Goal: Transaction & Acquisition: Book appointment/travel/reservation

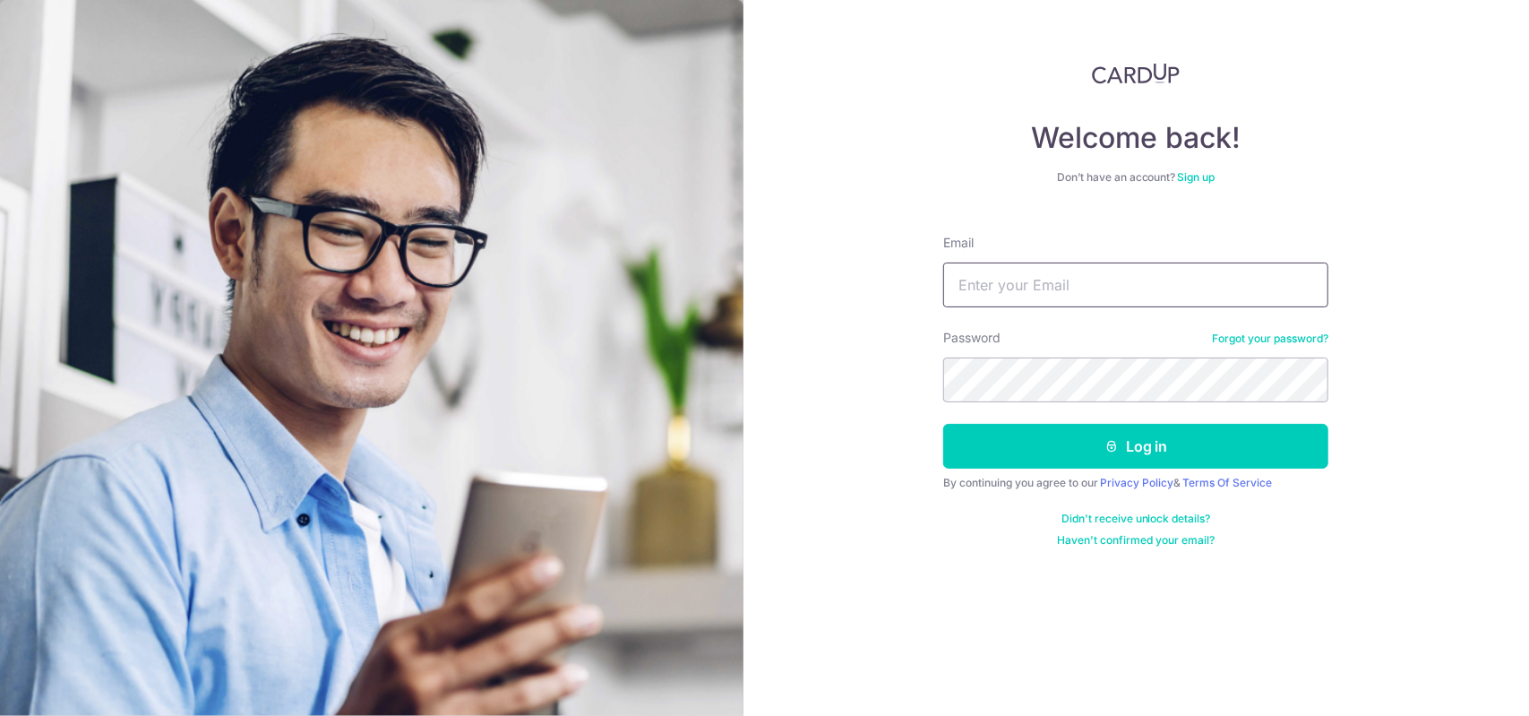
click at [1091, 291] on input "Email" at bounding box center [1135, 284] width 385 height 45
type input "louis2k@gmail.com"
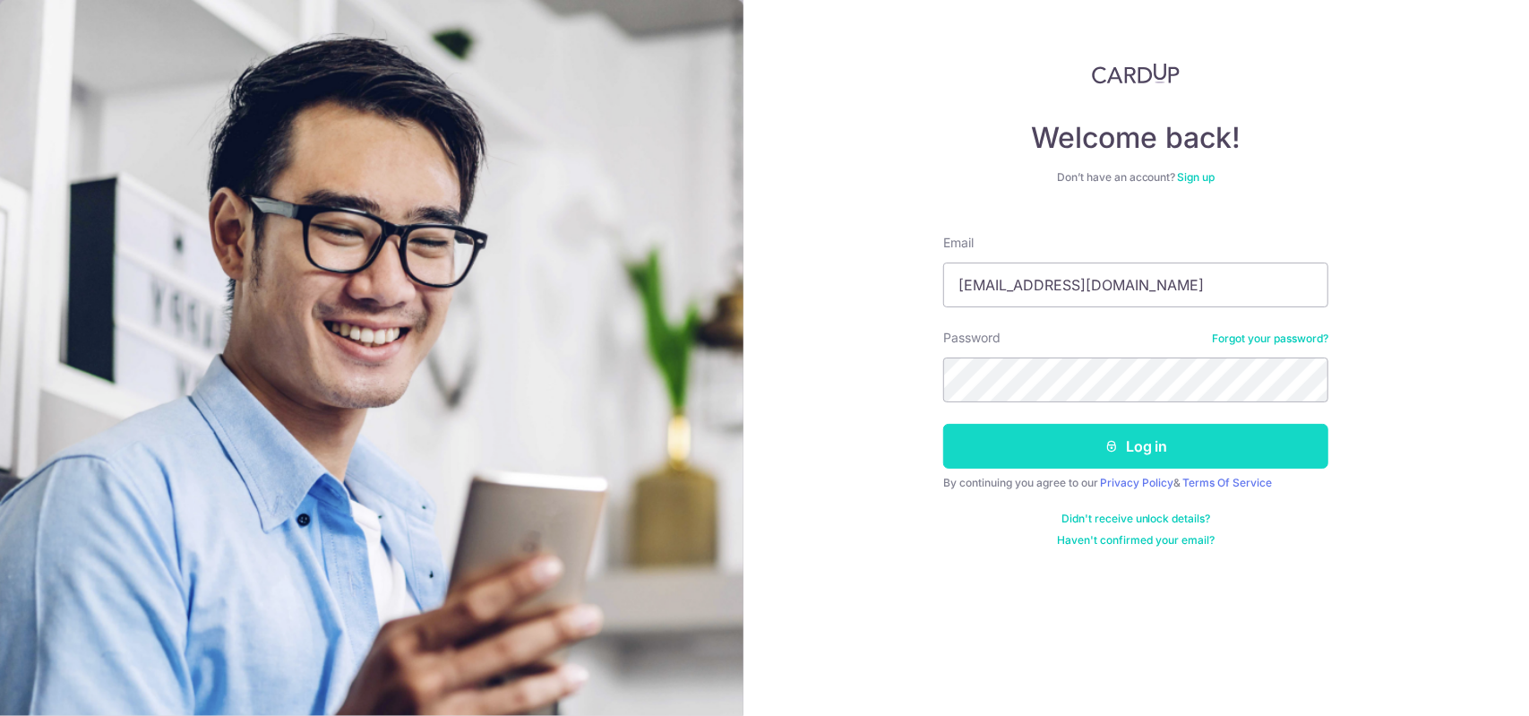
click at [1075, 443] on button "Log in" at bounding box center [1135, 446] width 385 height 45
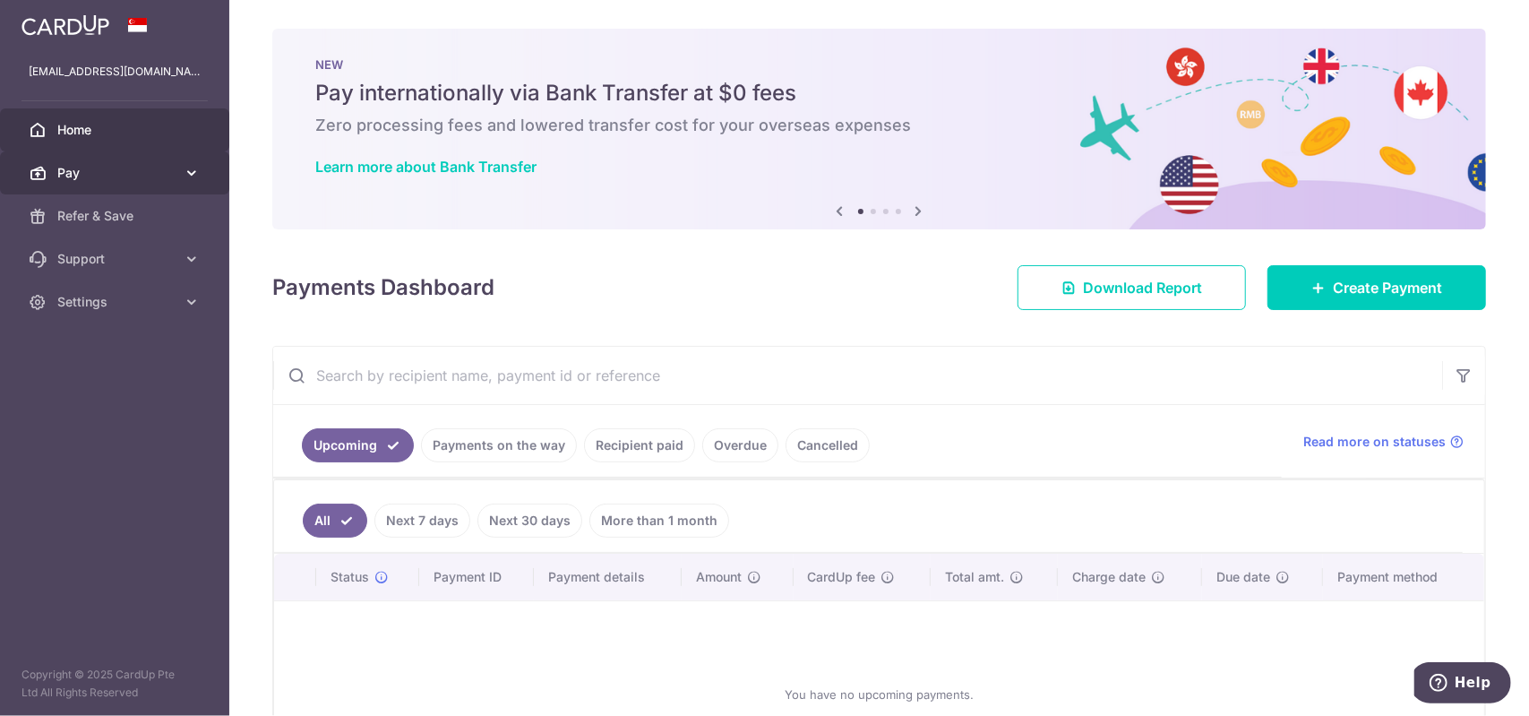
click at [118, 167] on span "Pay" at bounding box center [116, 173] width 118 height 18
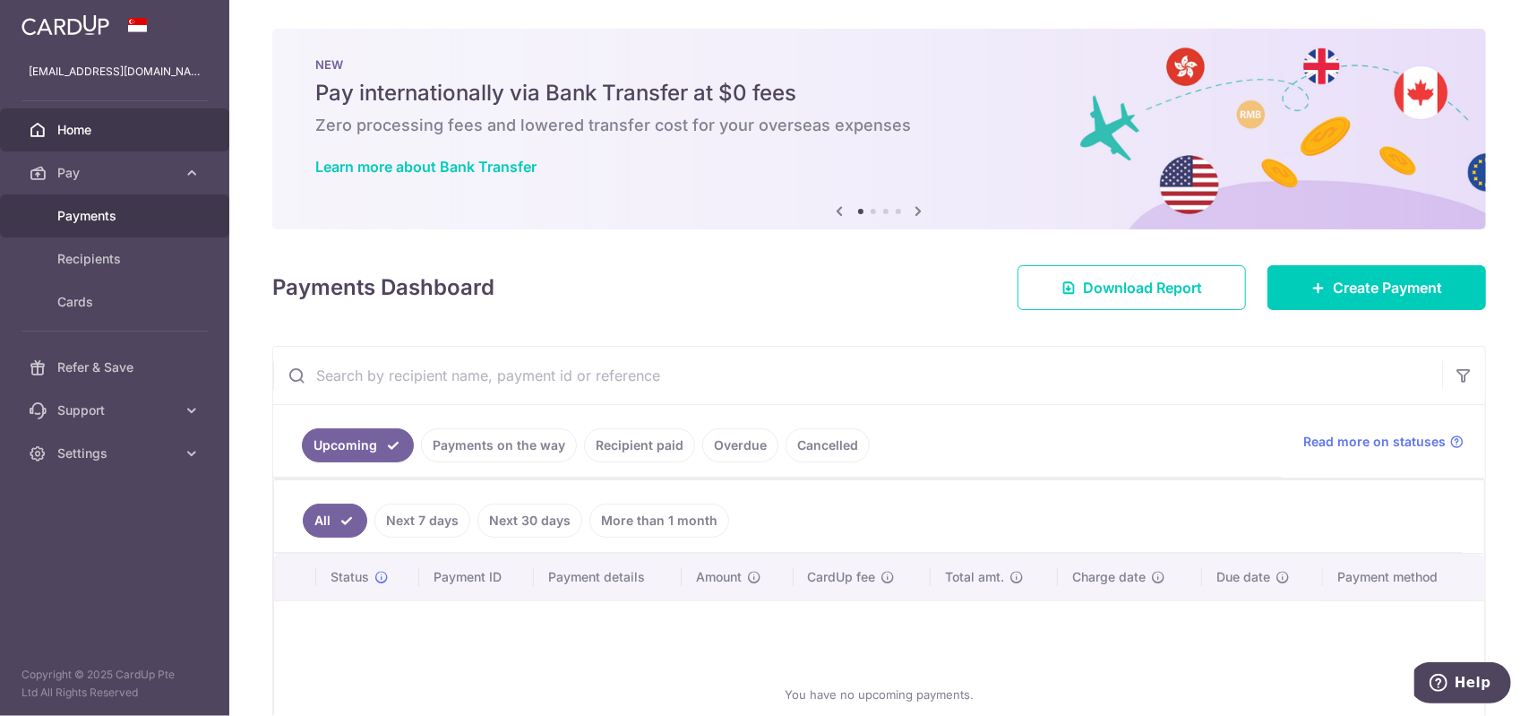
click at [113, 219] on span "Payments" at bounding box center [116, 216] width 118 height 18
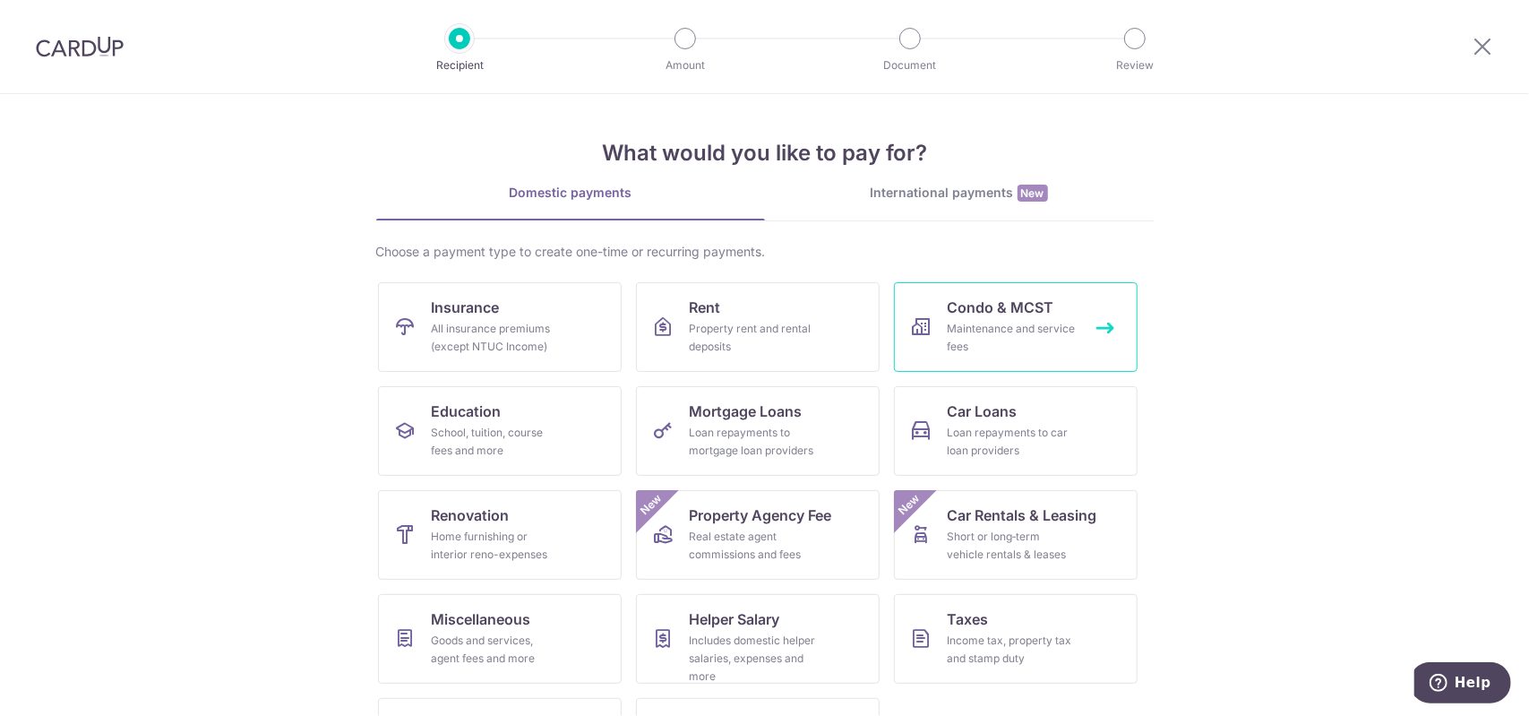
click at [980, 321] on div "Maintenance and service fees" at bounding box center [1011, 338] width 129 height 36
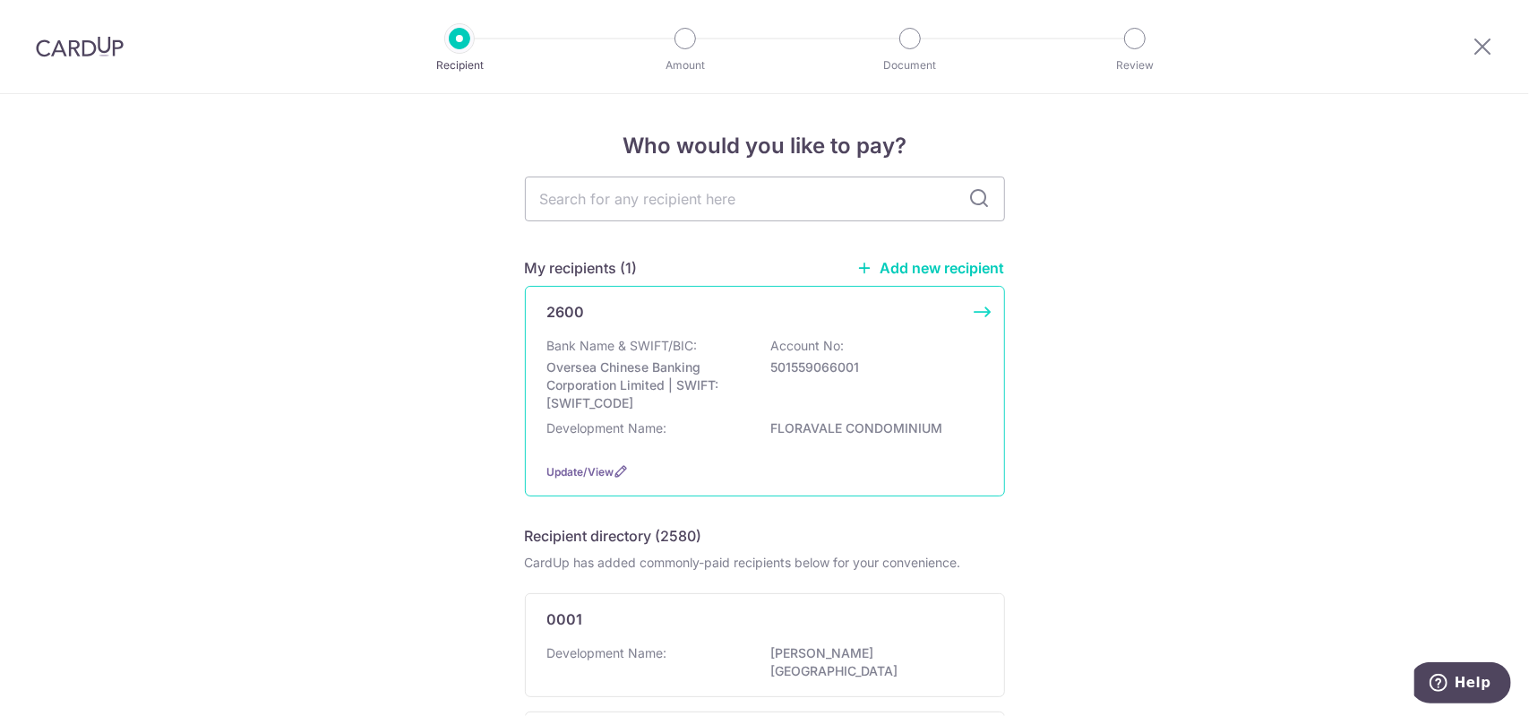
scroll to position [90, 0]
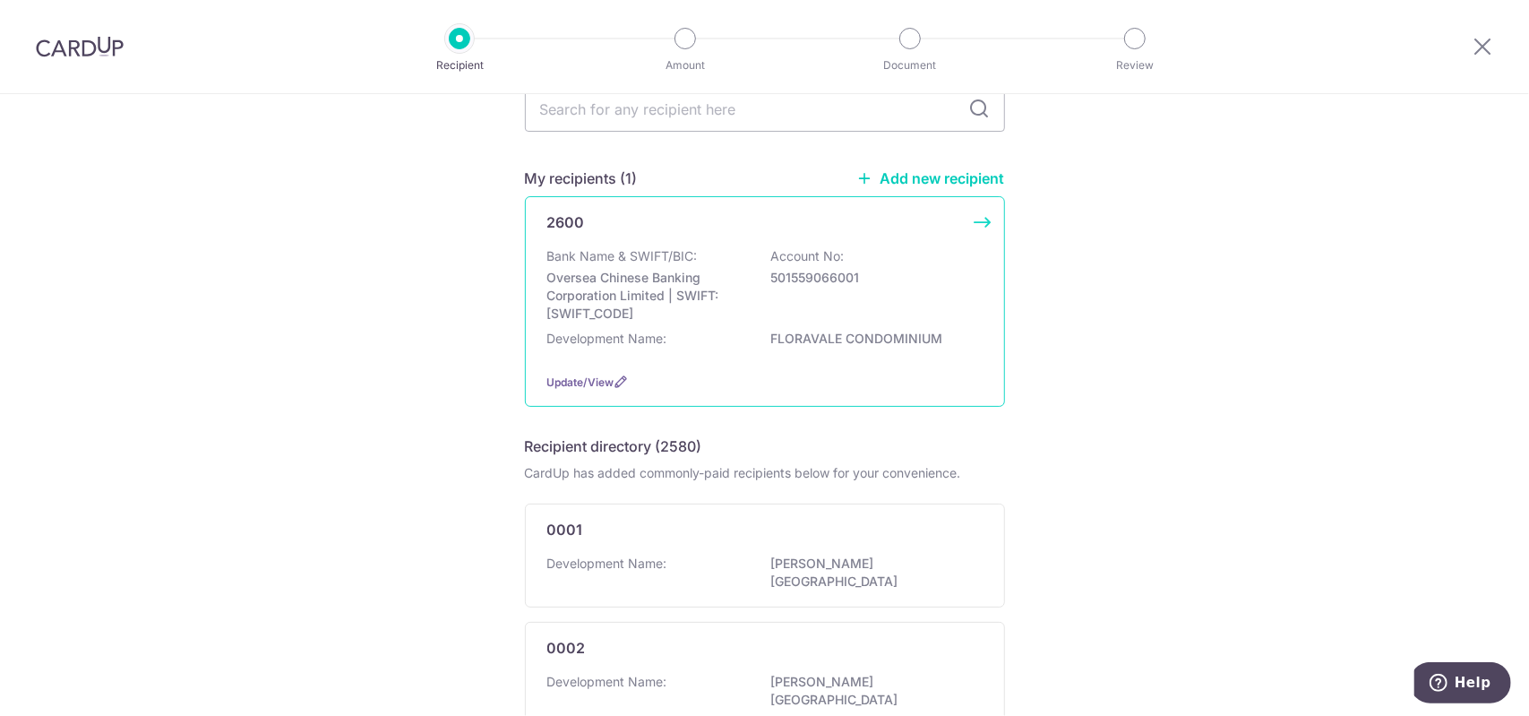
click at [756, 246] on div "2600 Bank Name & SWIFT/BIC: Oversea Chinese Banking Corporation Limited | SWIFT…" at bounding box center [765, 301] width 480 height 210
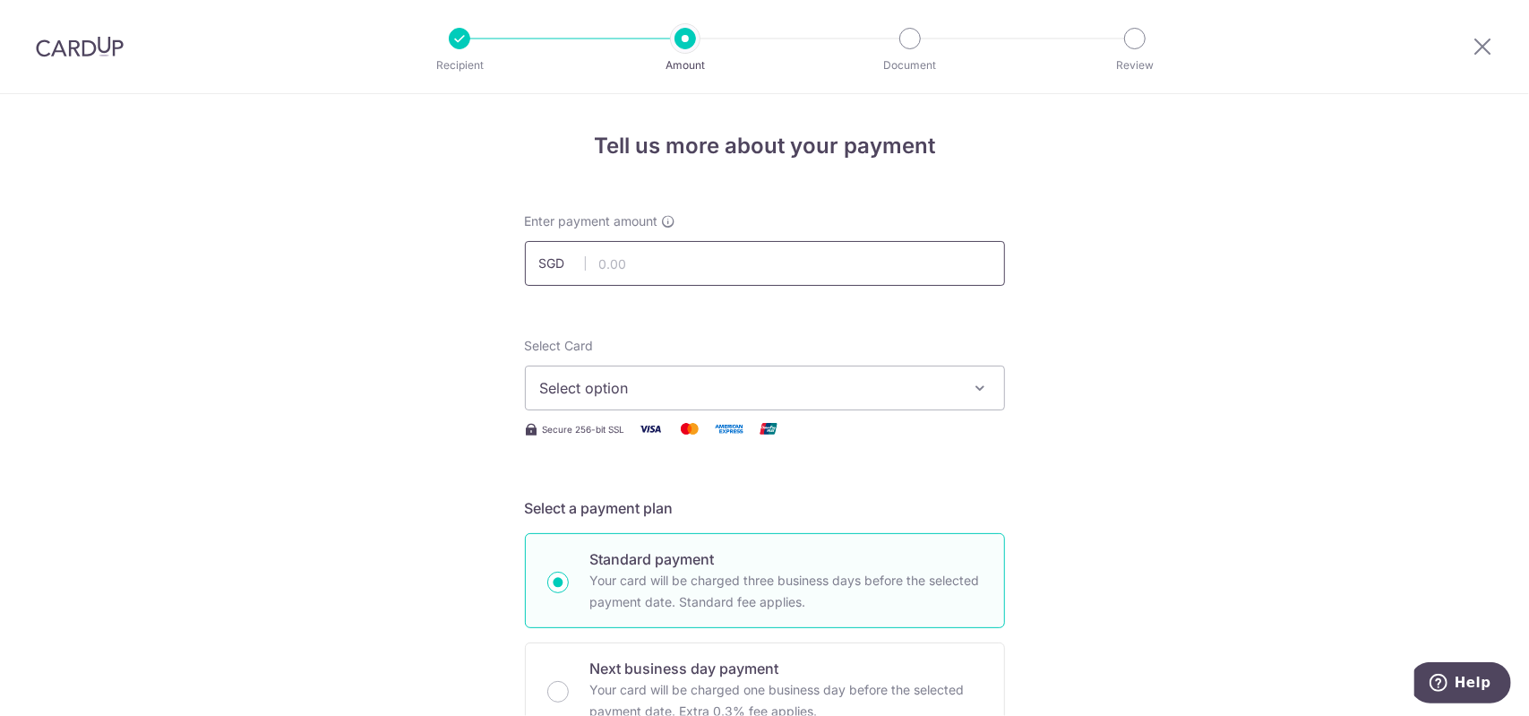
click at [726, 264] on input "text" at bounding box center [765, 263] width 480 height 45
click at [586, 268] on input "text" at bounding box center [765, 263] width 480 height 45
type input "941.76"
click at [639, 386] on span "Select option" at bounding box center [748, 387] width 417 height 21
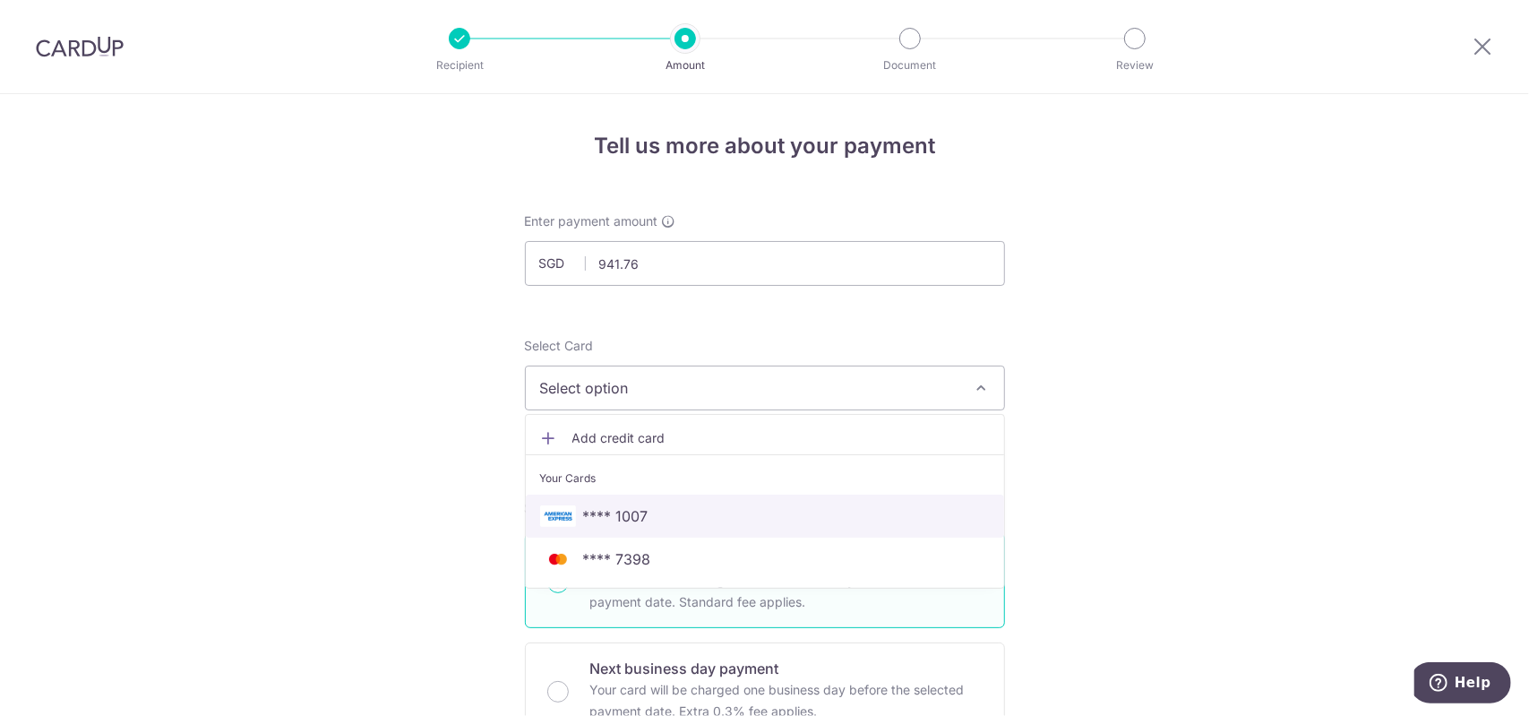
click at [638, 514] on span "**** 1007" at bounding box center [615, 515] width 65 height 21
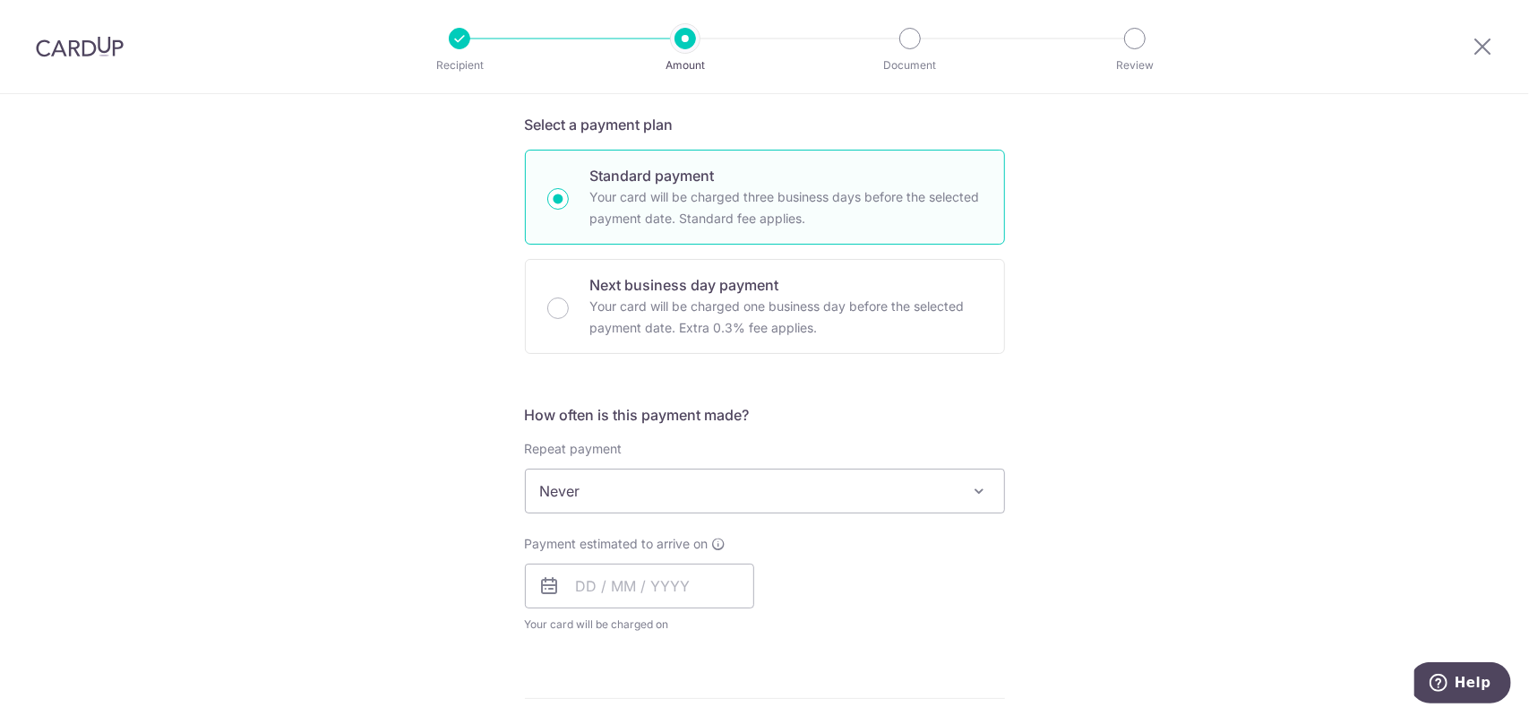
scroll to position [448, 0]
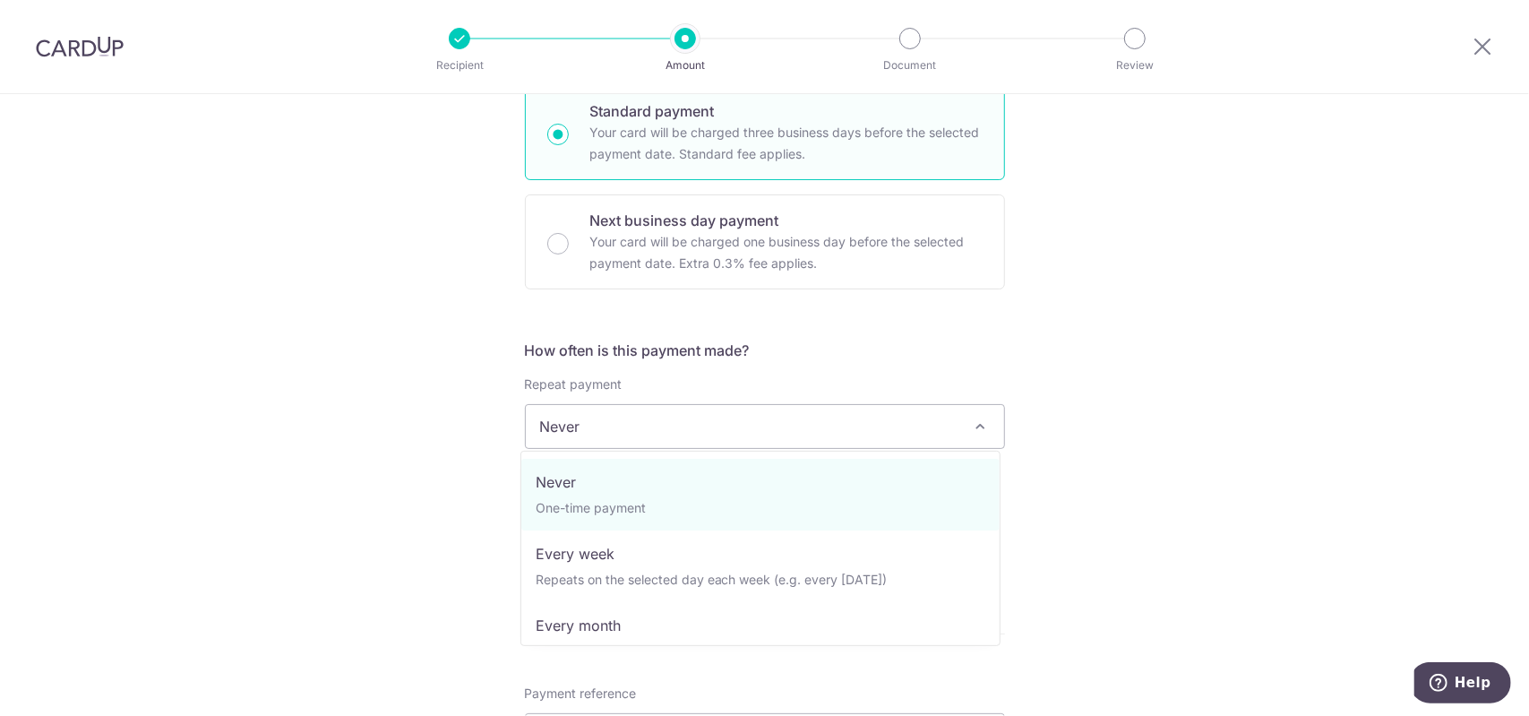
click at [636, 410] on span "Never" at bounding box center [765, 426] width 478 height 43
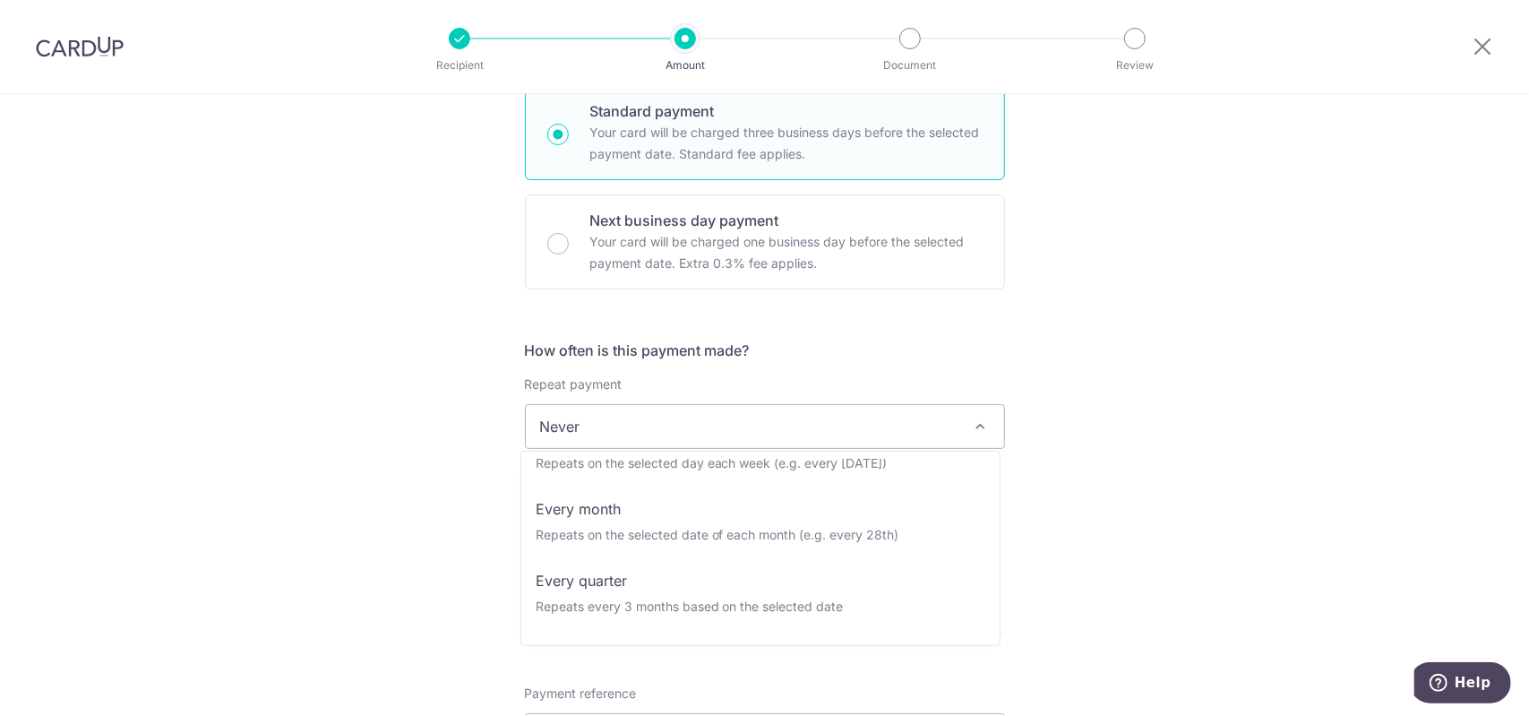
scroll to position [179, 0]
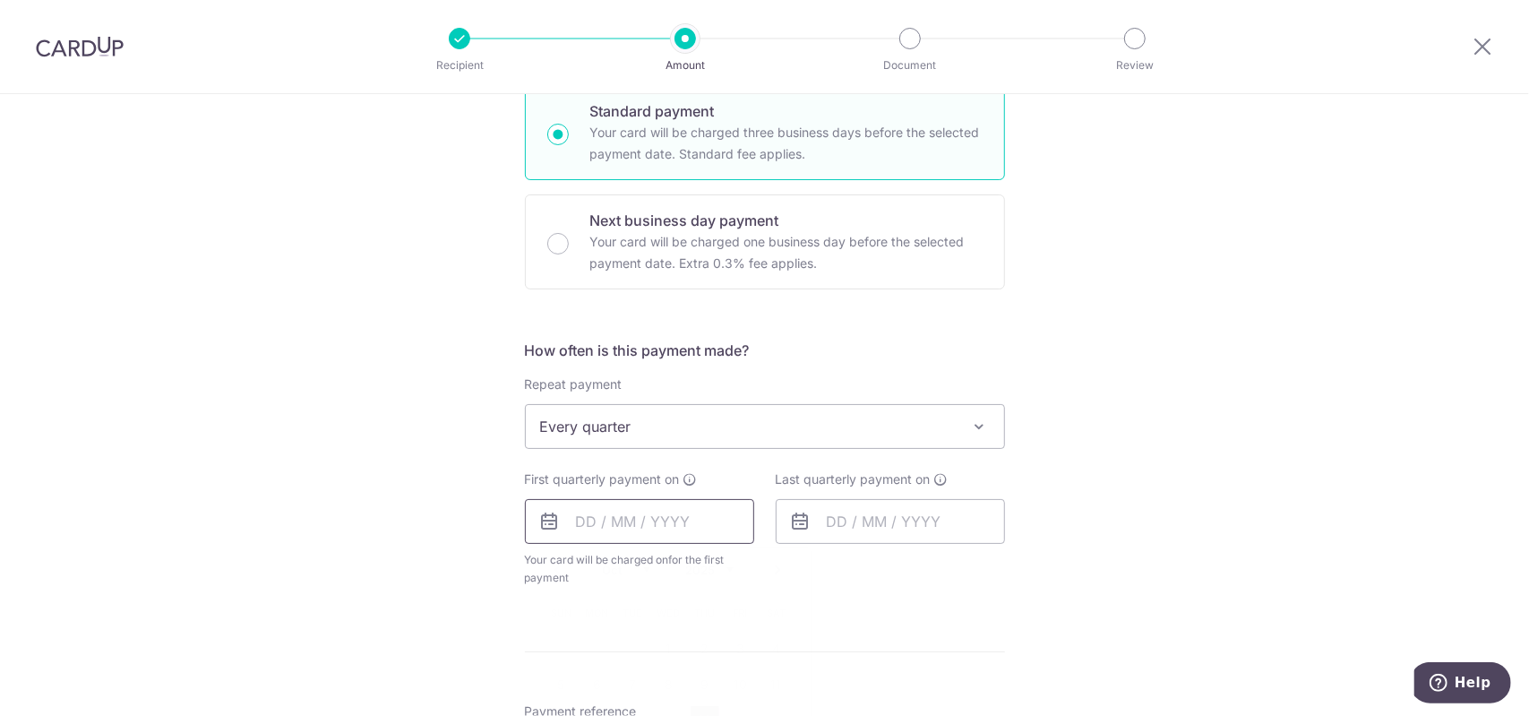
click at [636, 516] on input "text" at bounding box center [639, 521] width 229 height 45
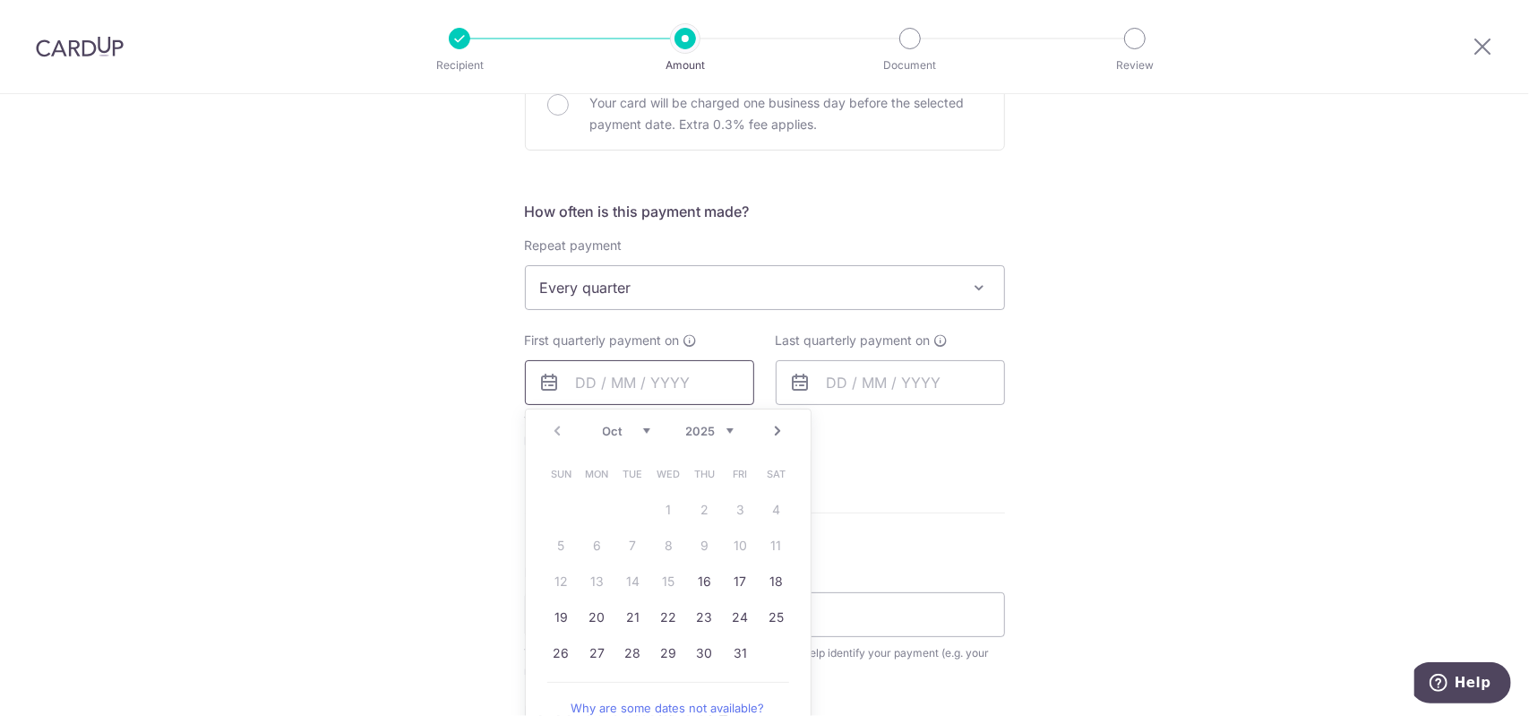
scroll to position [627, 0]
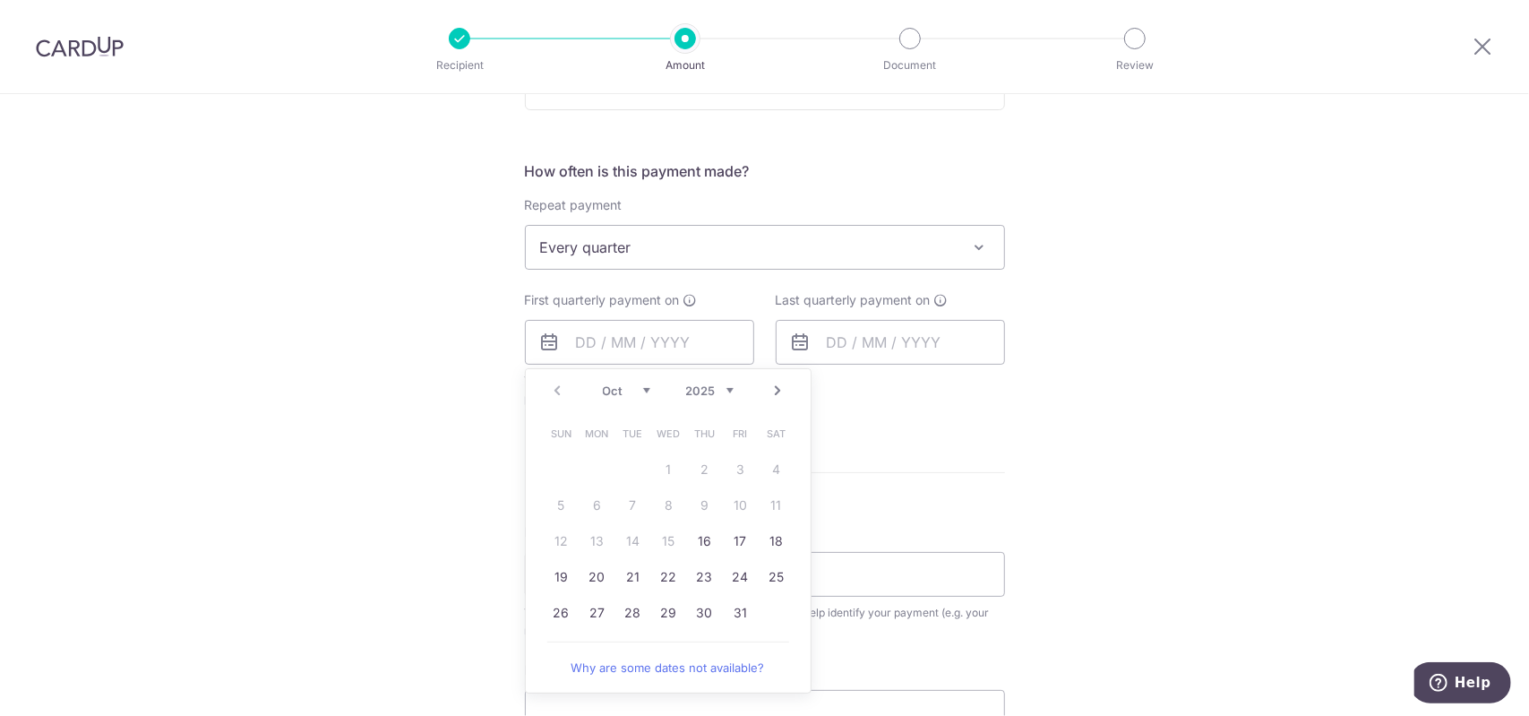
click at [566, 262] on span "Every quarter" at bounding box center [765, 247] width 478 height 43
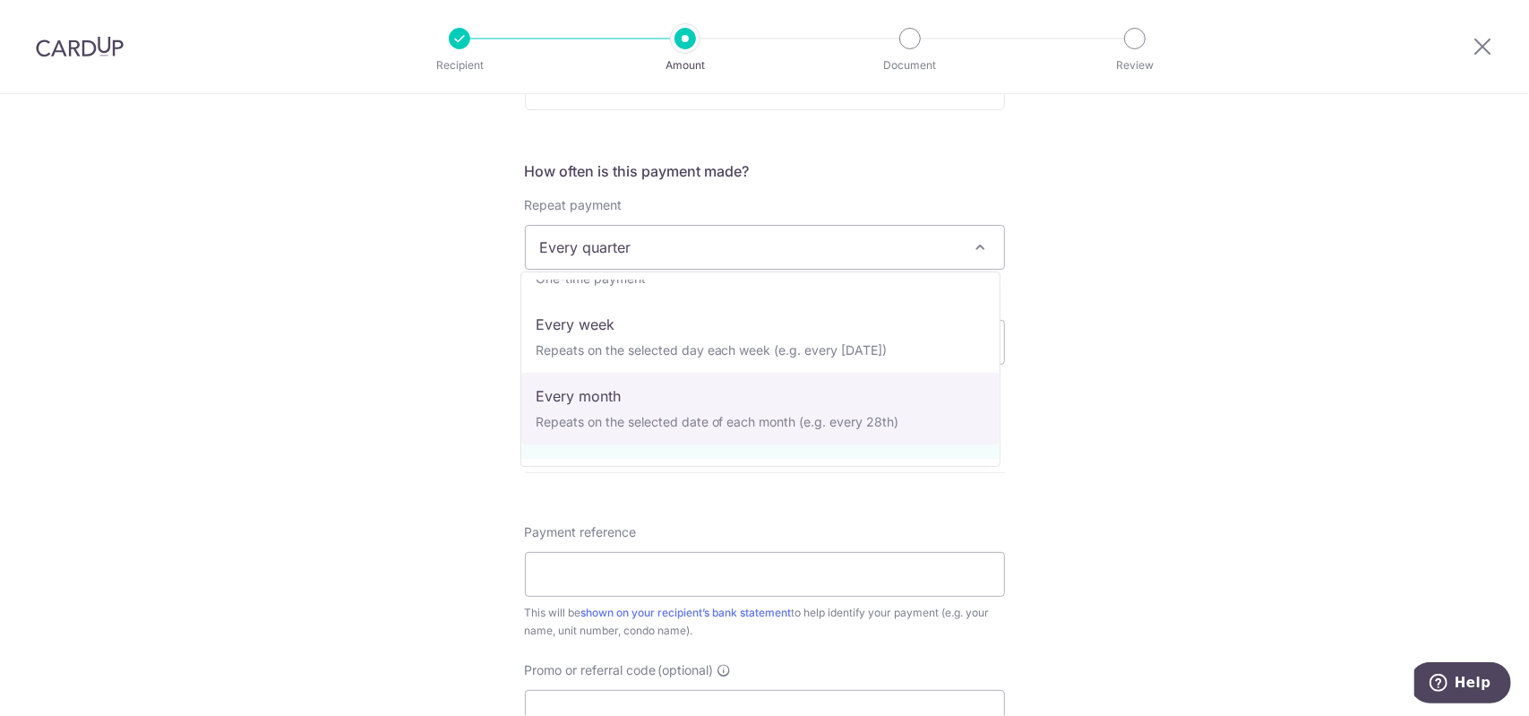
scroll to position [0, 0]
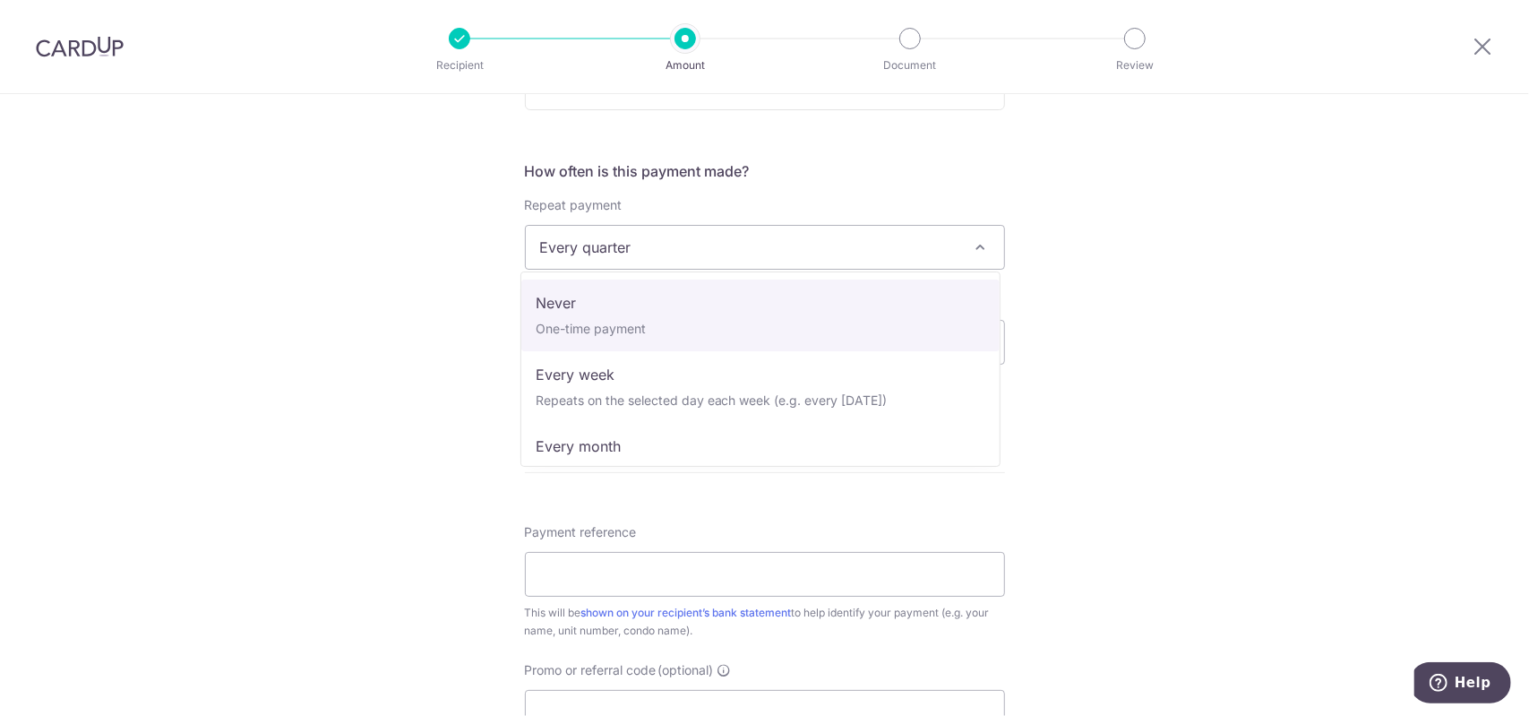
select select "1"
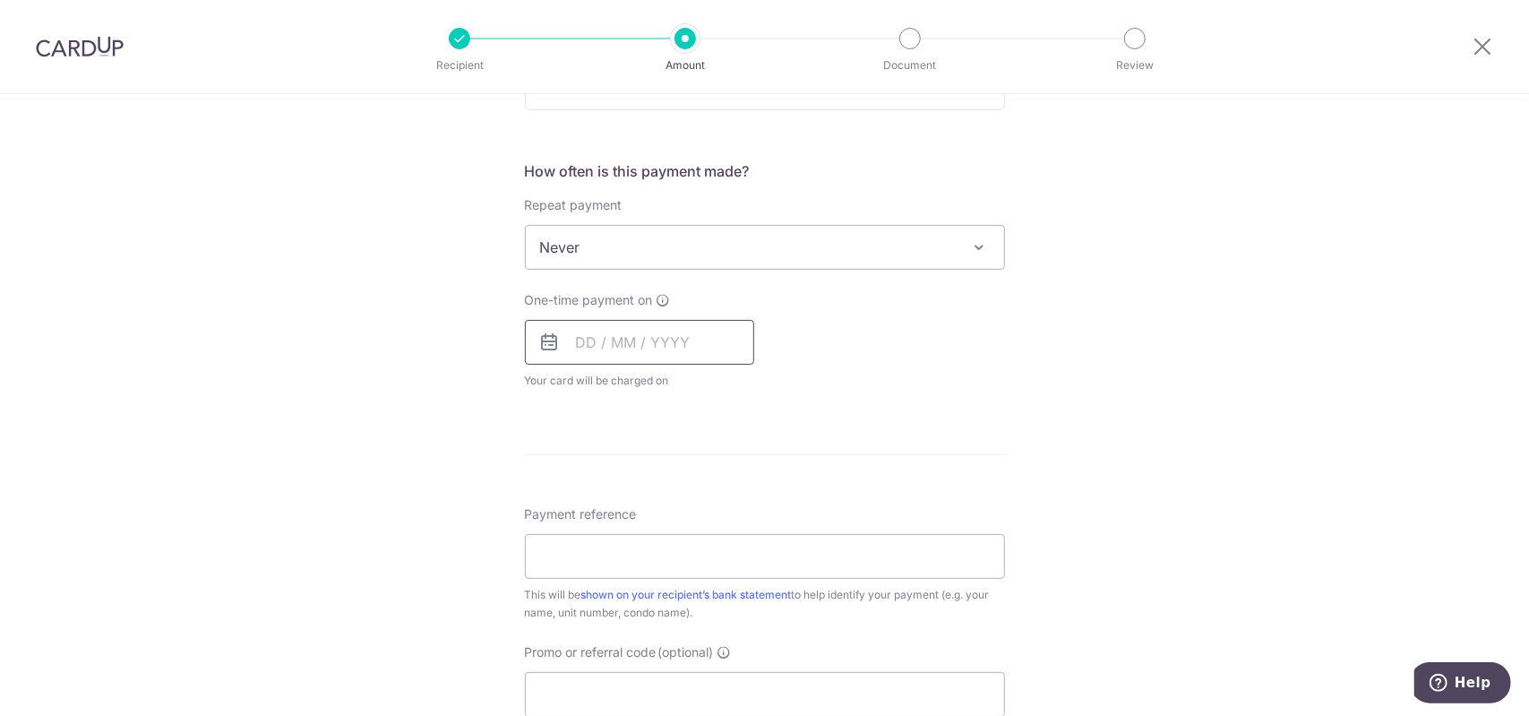
click at [642, 330] on input "text" at bounding box center [639, 342] width 229 height 45
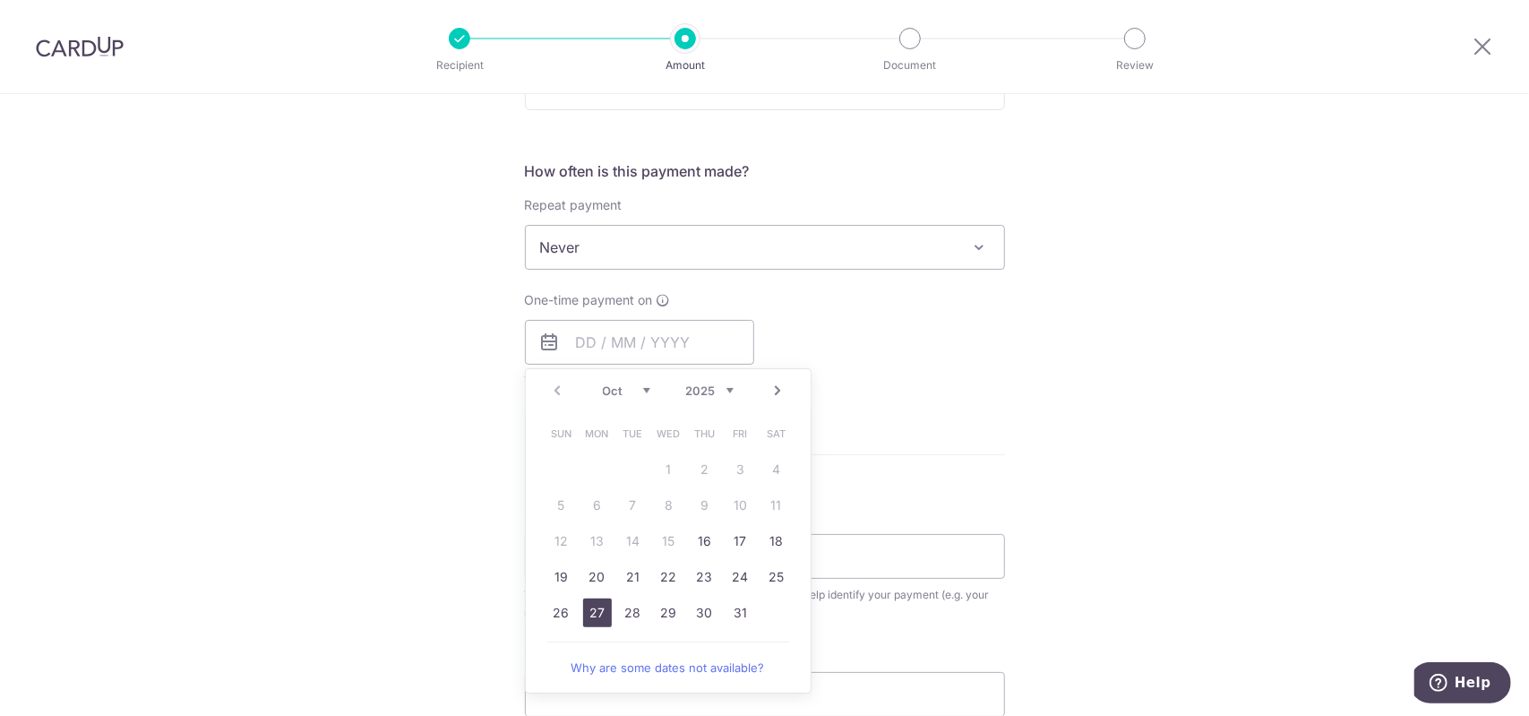
click at [596, 607] on link "27" at bounding box center [597, 612] width 29 height 29
type input "27/10/2025"
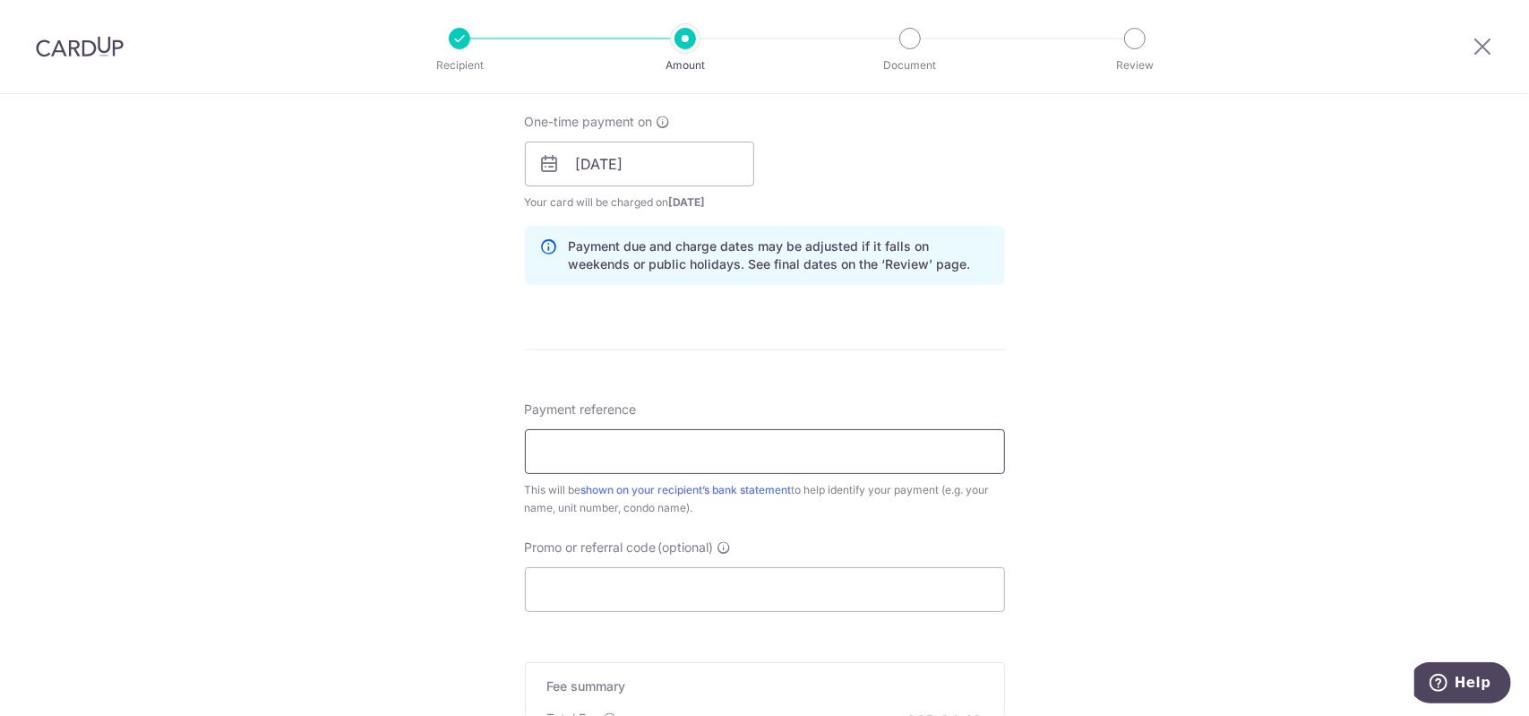
scroll to position [806, 0]
click at [593, 428] on input "Payment reference" at bounding box center [765, 450] width 480 height 45
type input "236#02-40"
click at [697, 582] on input "Promo or referral code (optional)" at bounding box center [765, 588] width 480 height 45
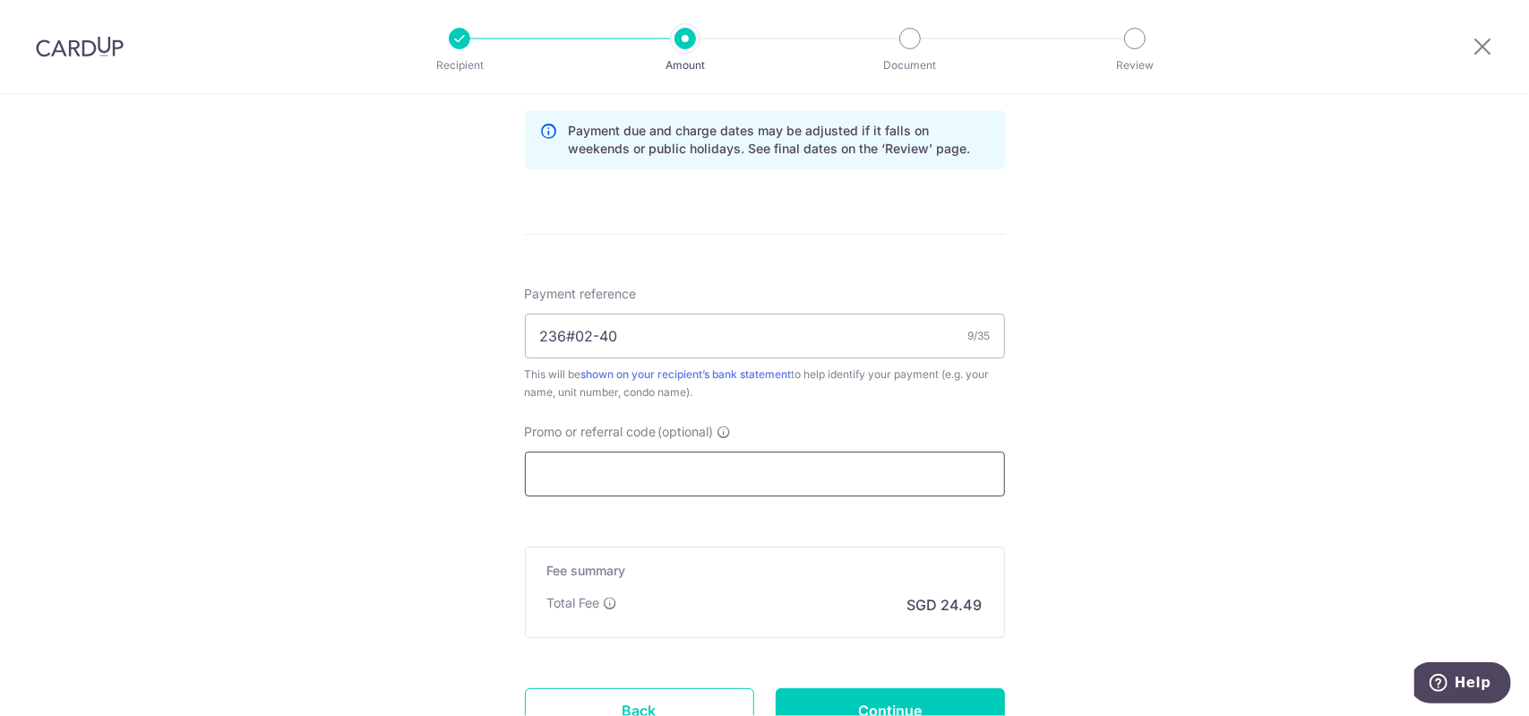
scroll to position [1067, 0]
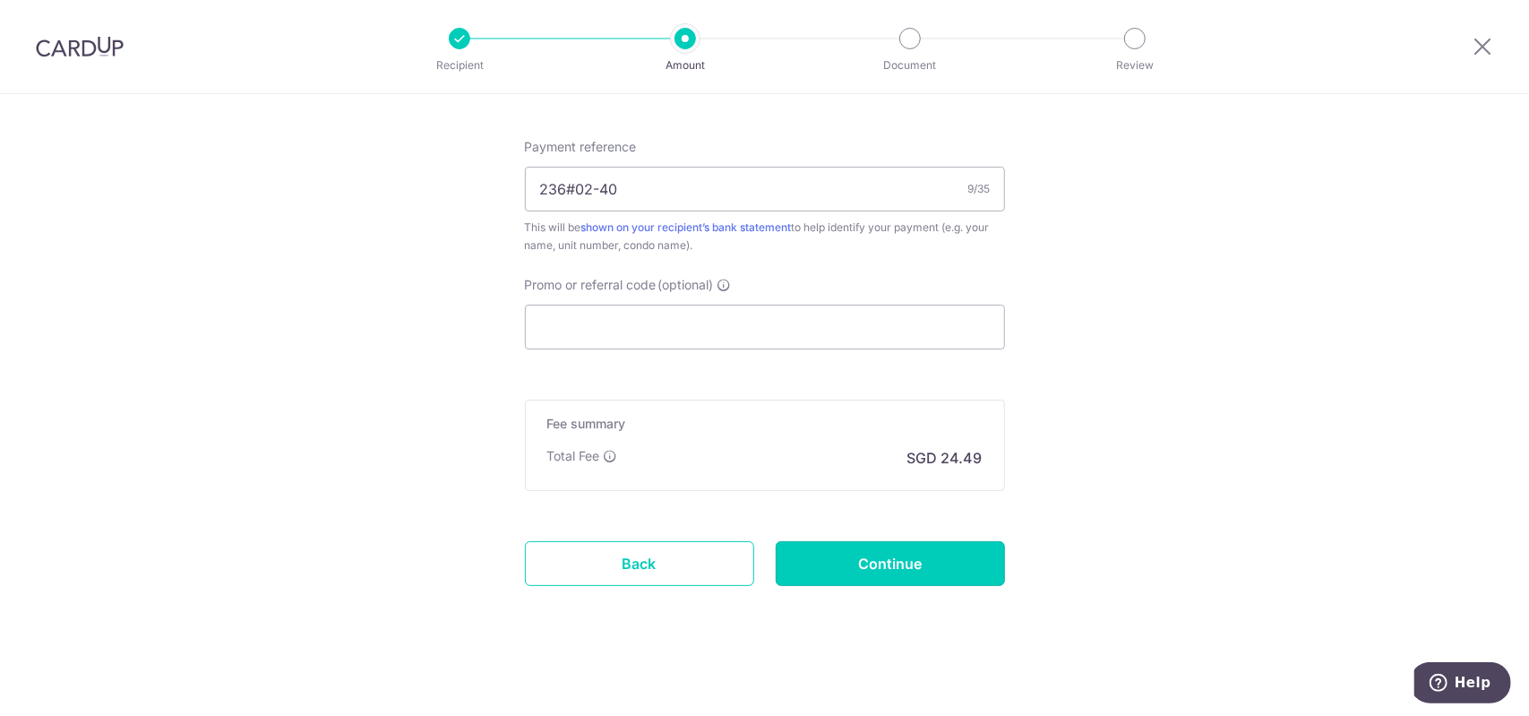
drag, startPoint x: 898, startPoint y: 567, endPoint x: 899, endPoint y: 462, distance: 104.8
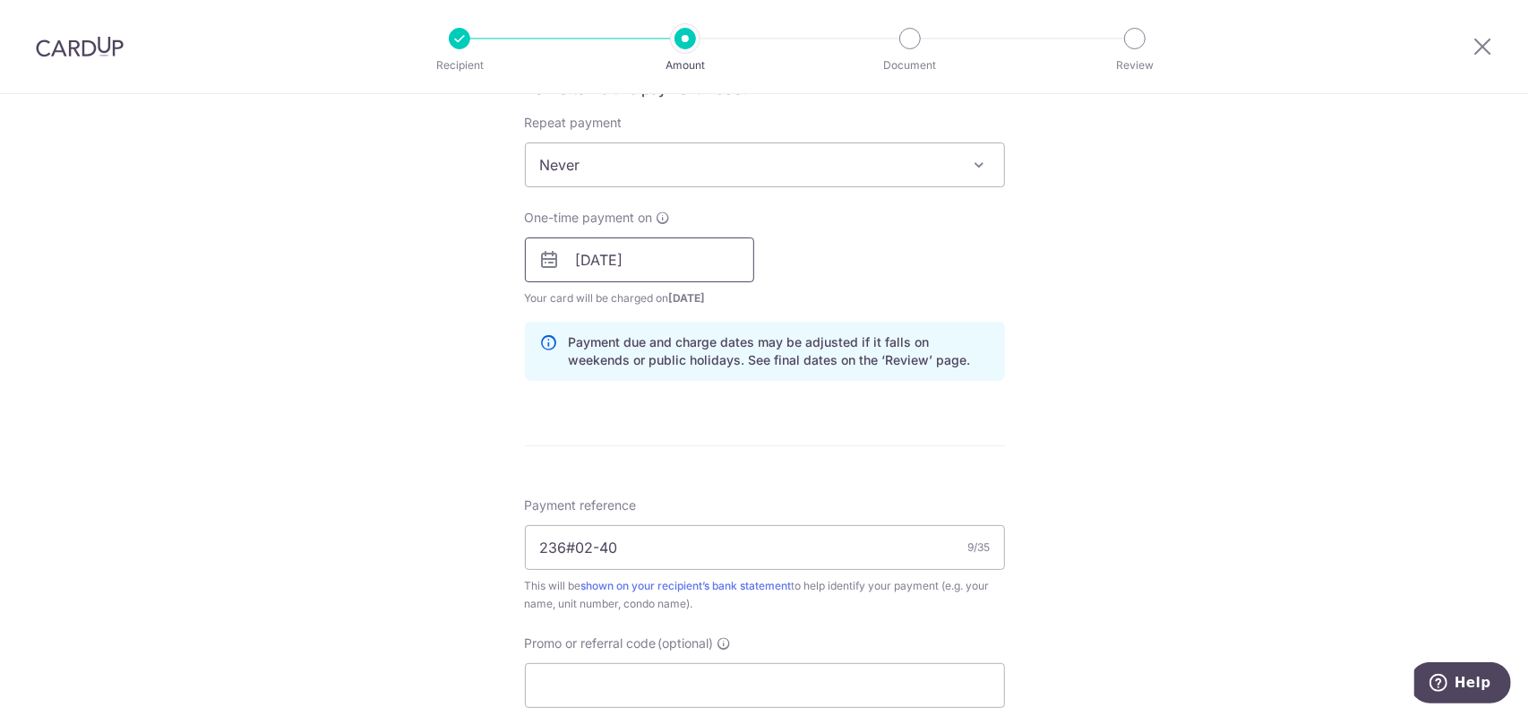
click at [666, 263] on input "27/10/2025" at bounding box center [639, 259] width 229 height 45
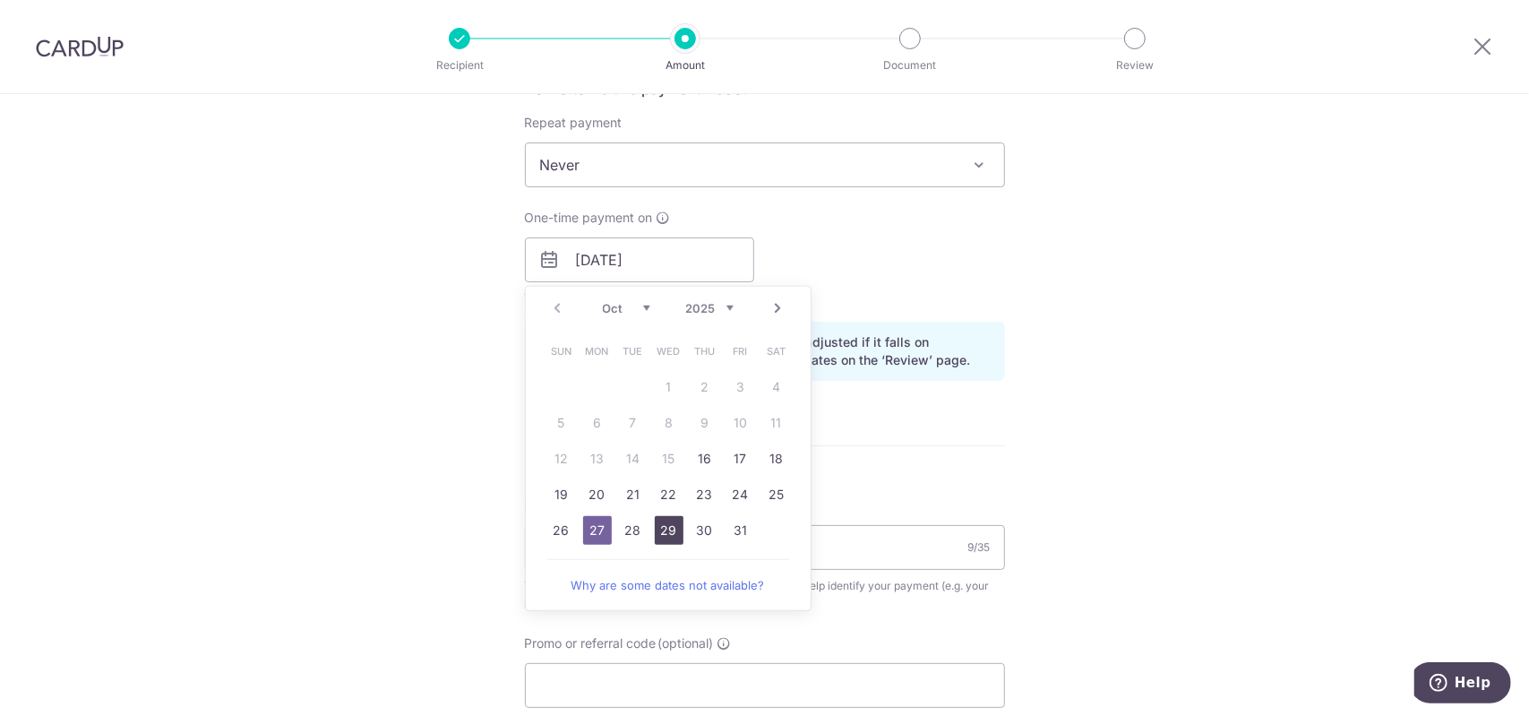
click at [667, 525] on link "29" at bounding box center [669, 530] width 29 height 29
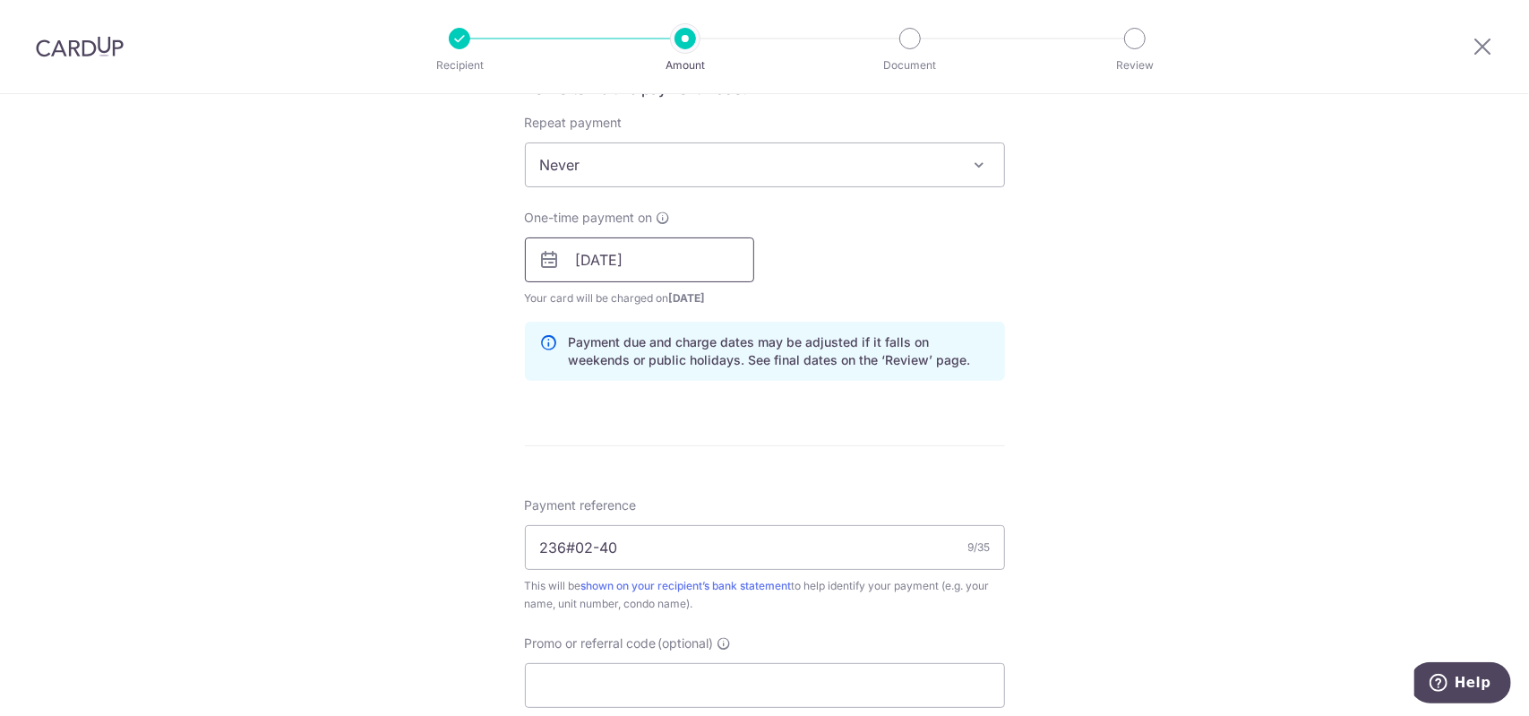
click at [649, 259] on input "[DATE]" at bounding box center [639, 259] width 229 height 45
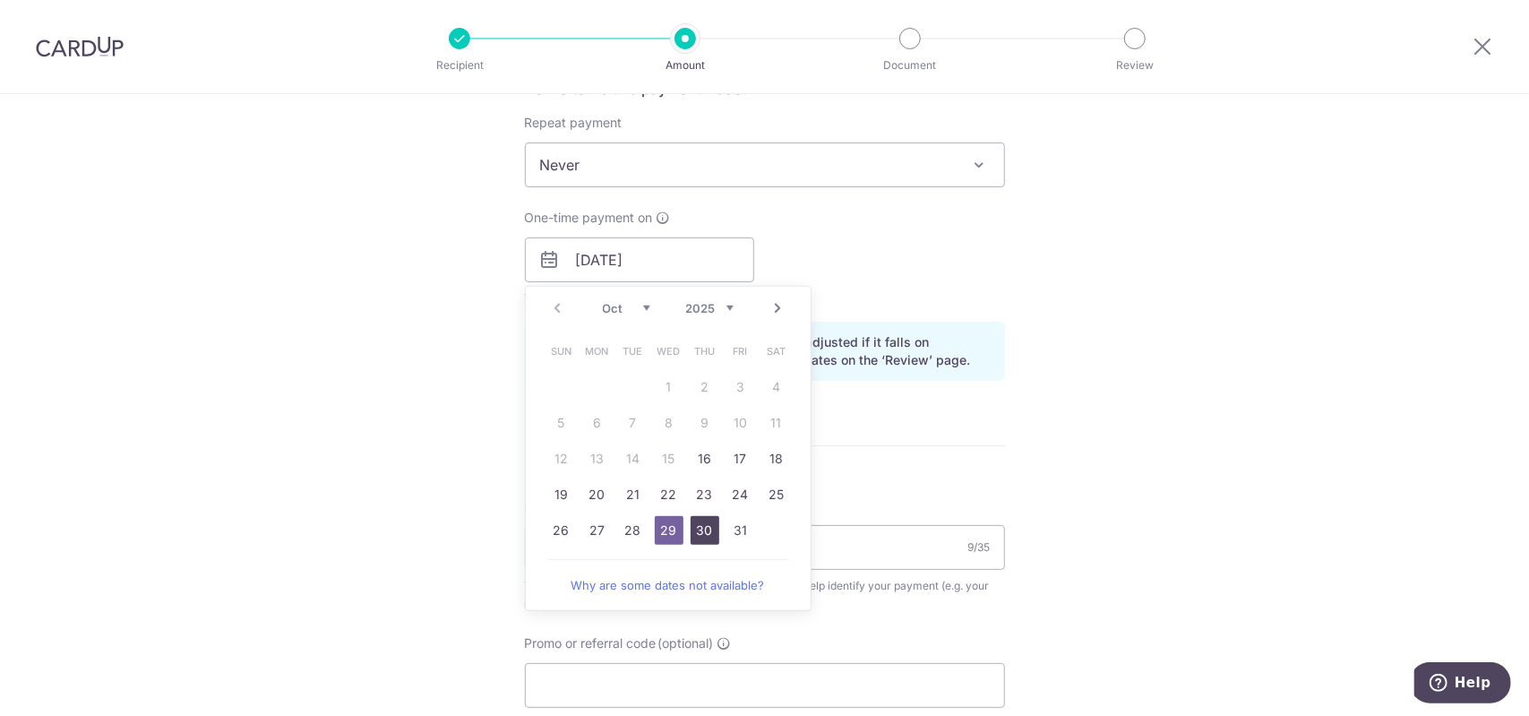
click at [699, 525] on link "30" at bounding box center [704, 530] width 29 height 29
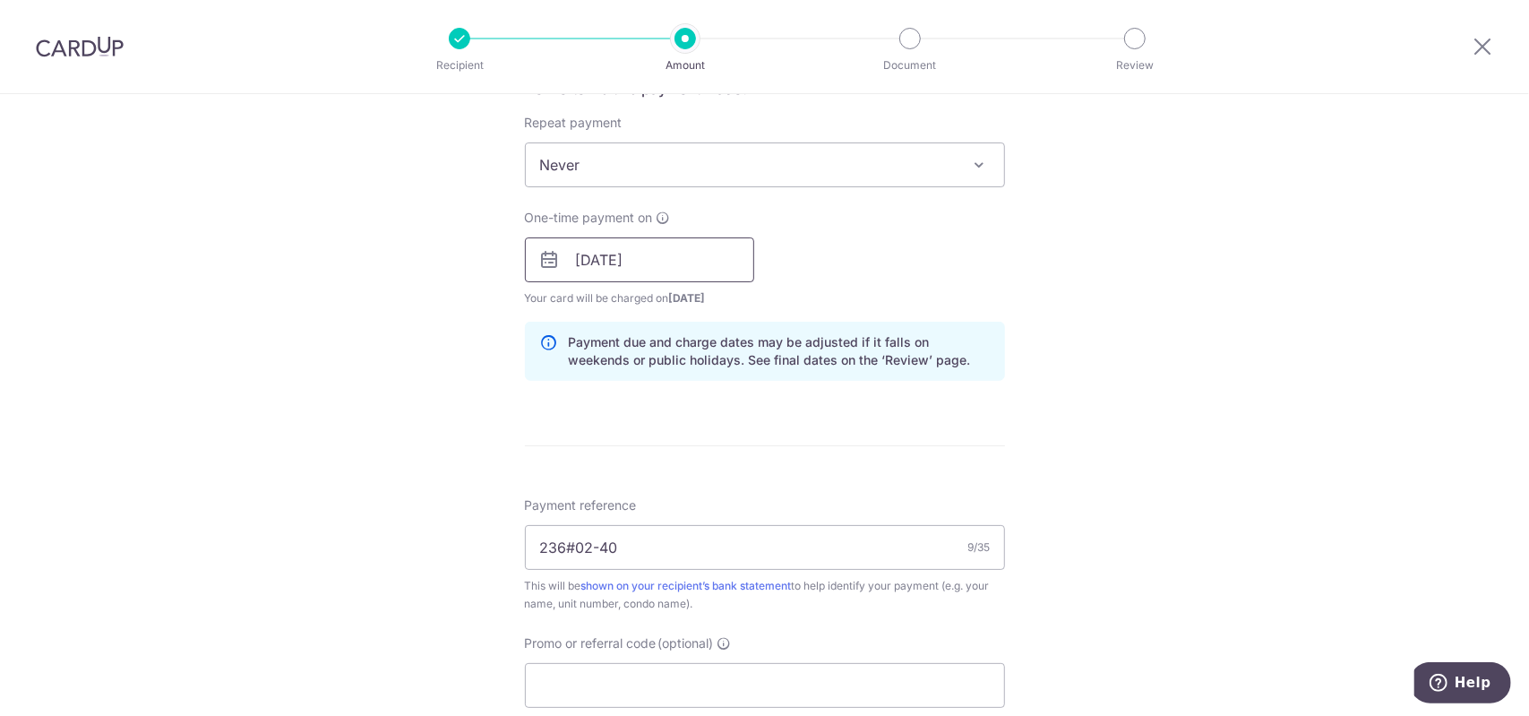
click at [656, 250] on input "30/10/2025" at bounding box center [639, 259] width 229 height 45
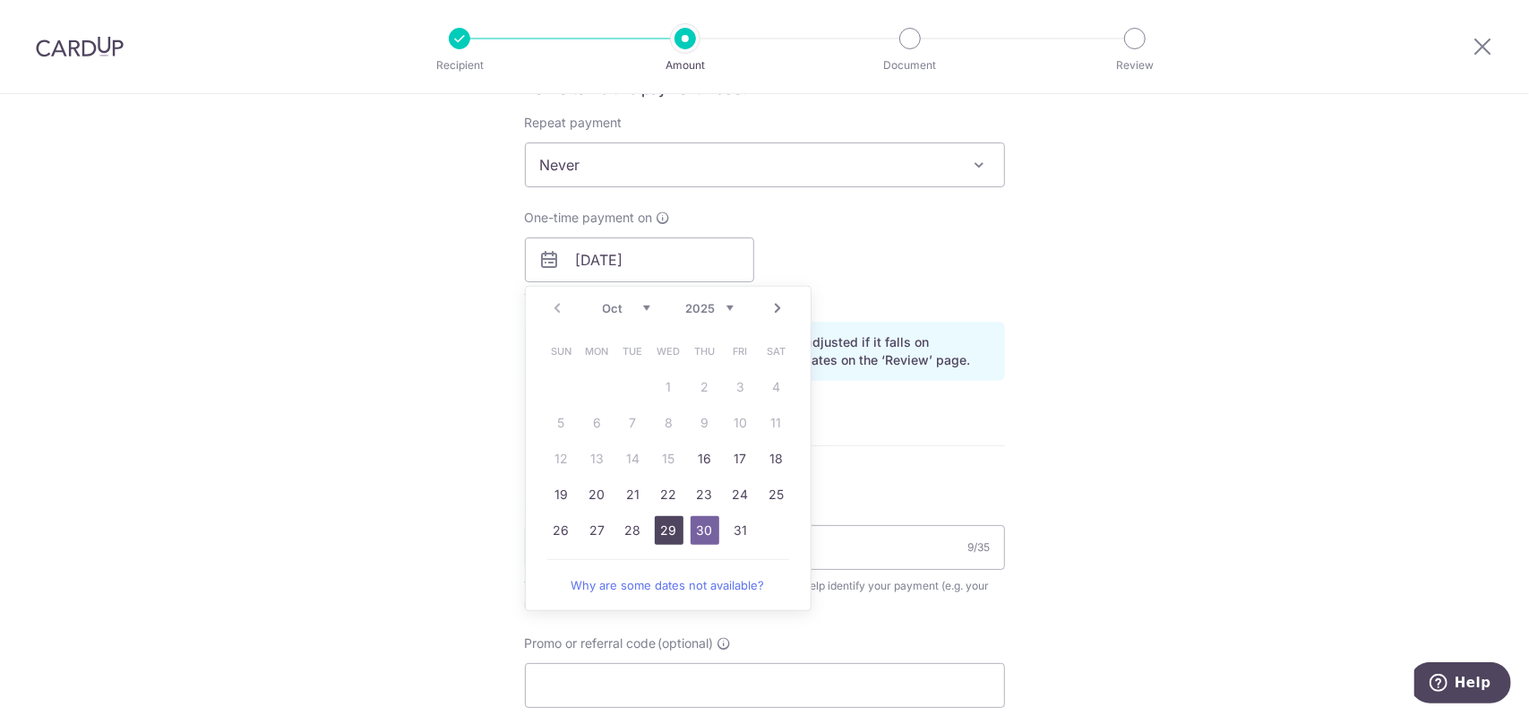
click at [667, 527] on link "29" at bounding box center [669, 530] width 29 height 29
type input "[DATE]"
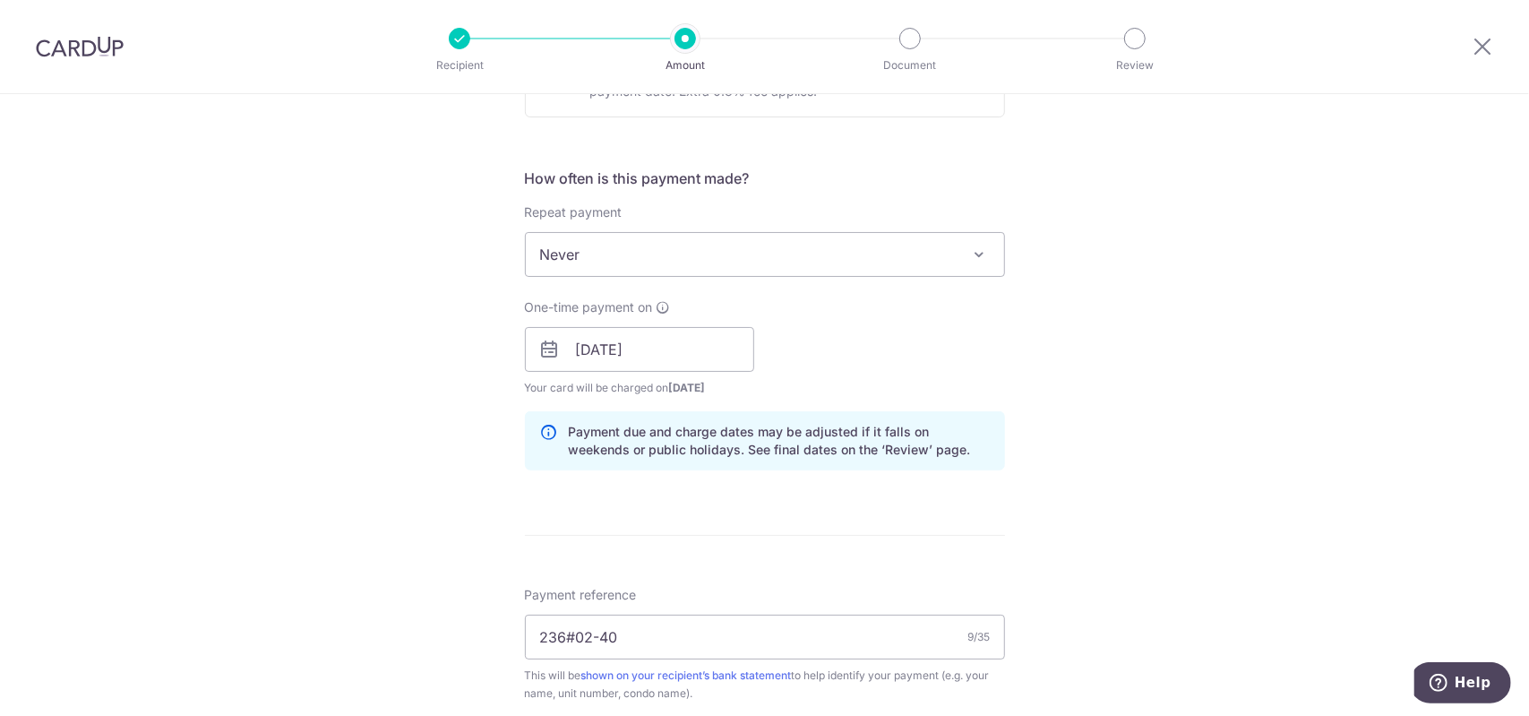
scroll to position [1067, 0]
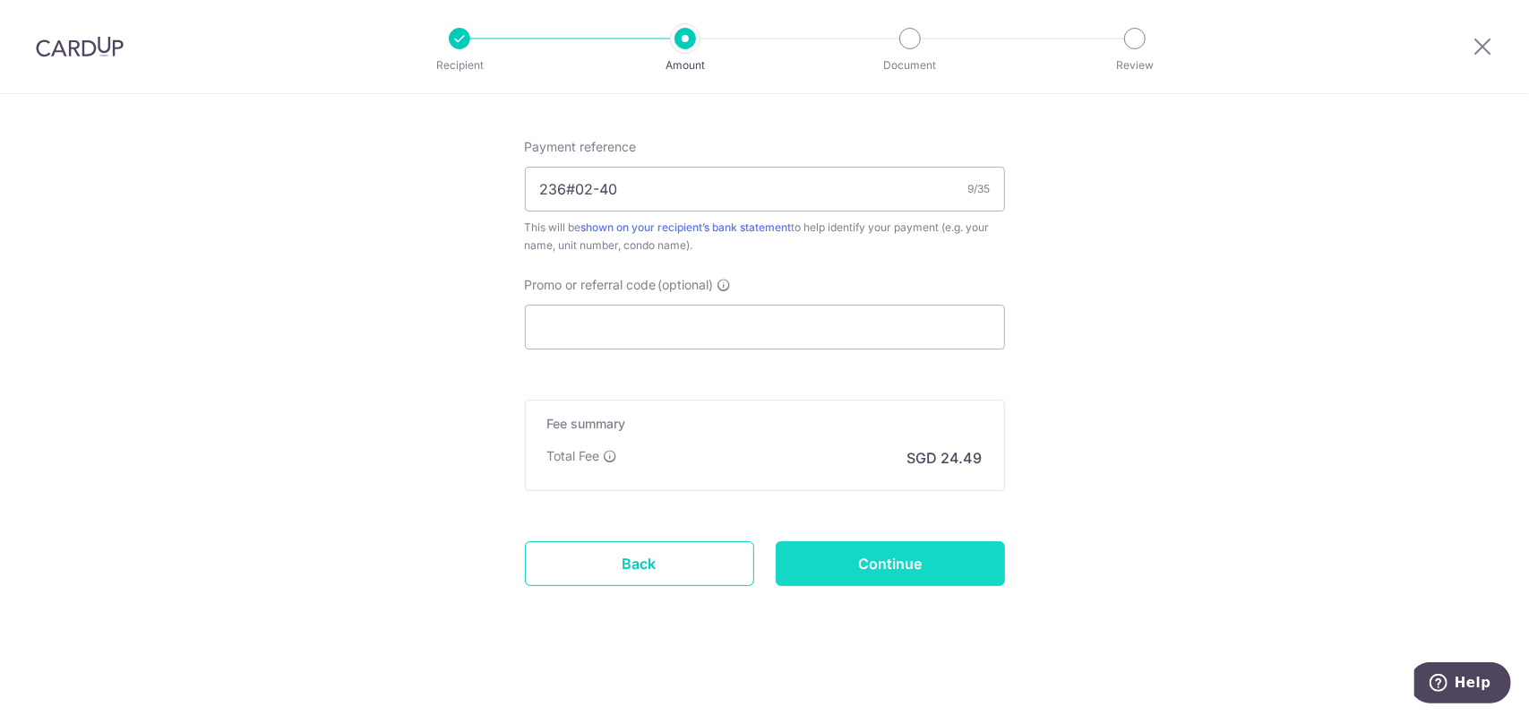
click at [851, 554] on input "Continue" at bounding box center [890, 563] width 229 height 45
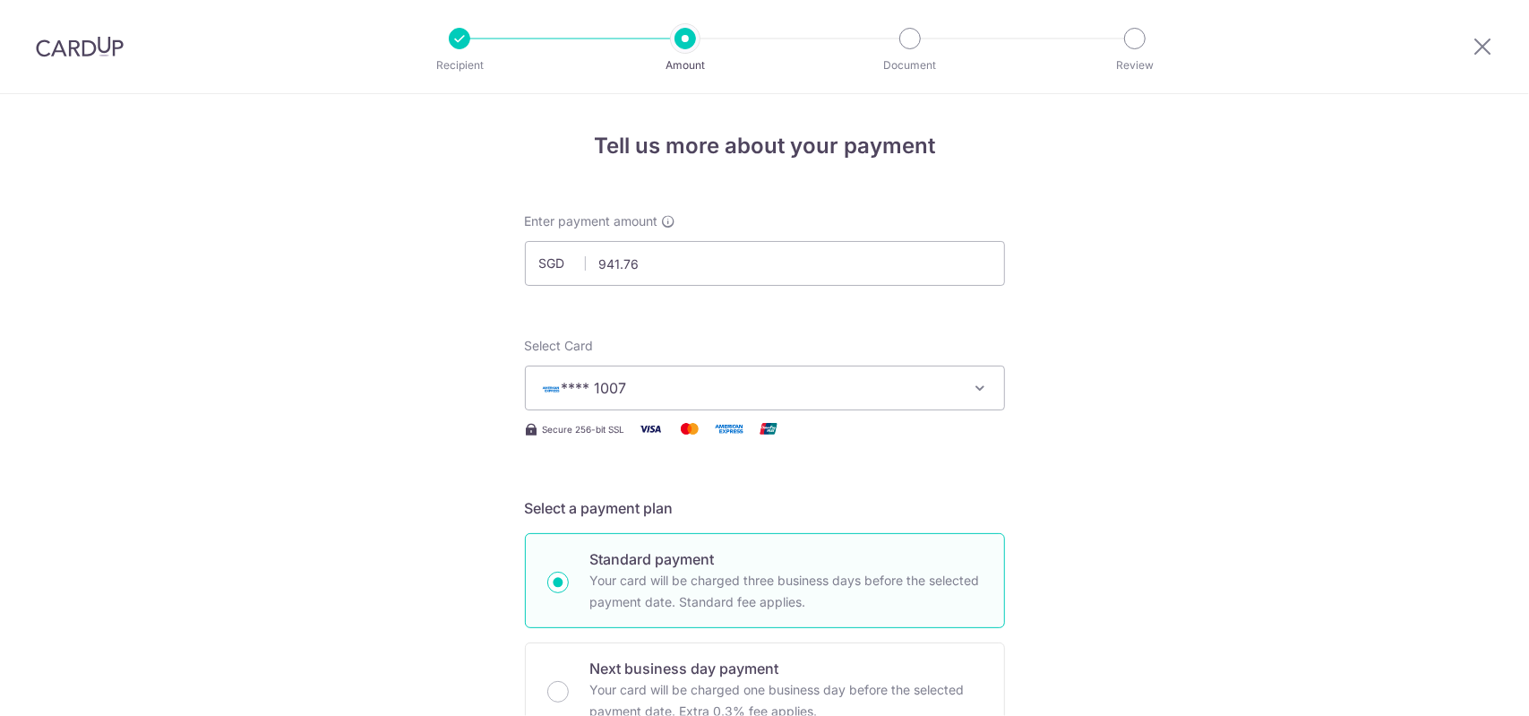
scroll to position [1093, 0]
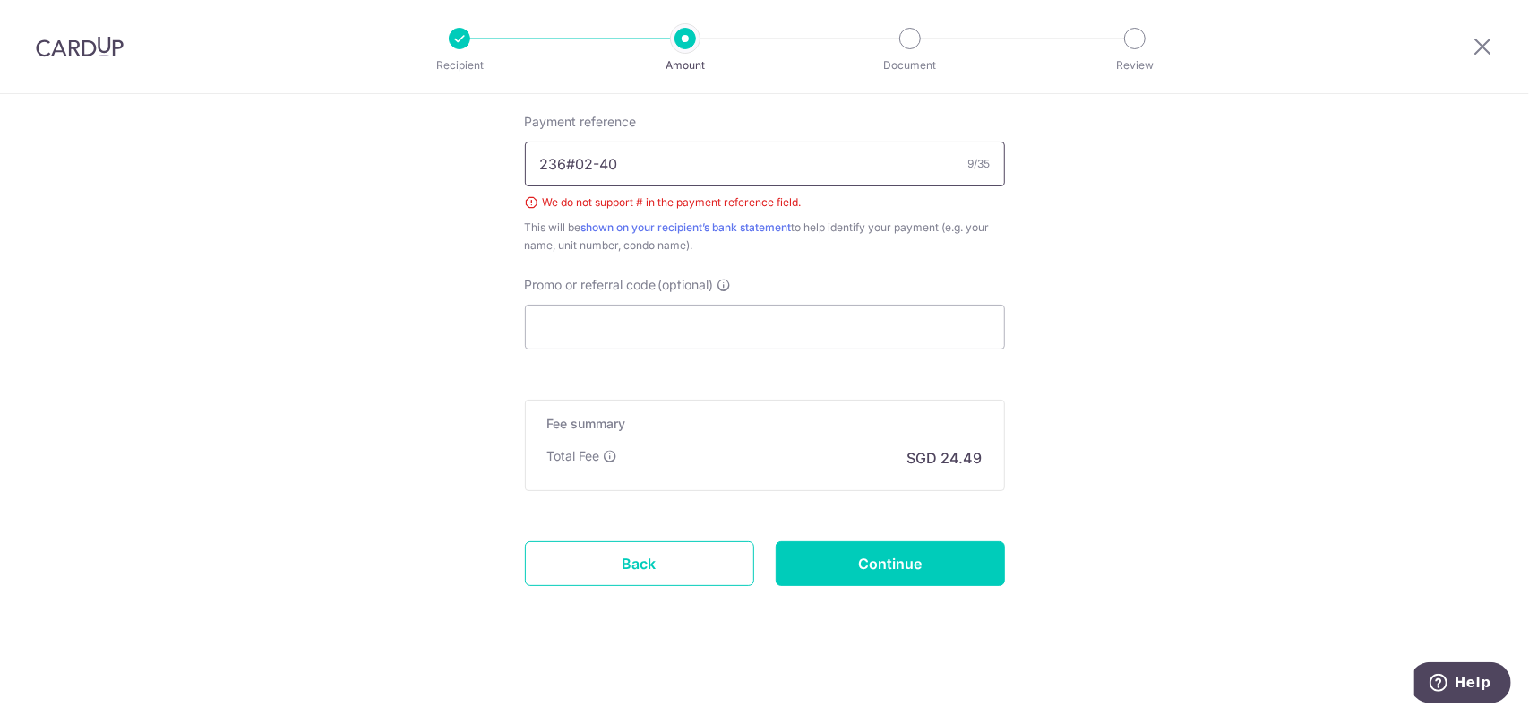
click at [565, 159] on input "236#02-40" at bounding box center [765, 163] width 480 height 45
type input "236,02-40"
click at [864, 565] on input "Continue" at bounding box center [890, 563] width 229 height 45
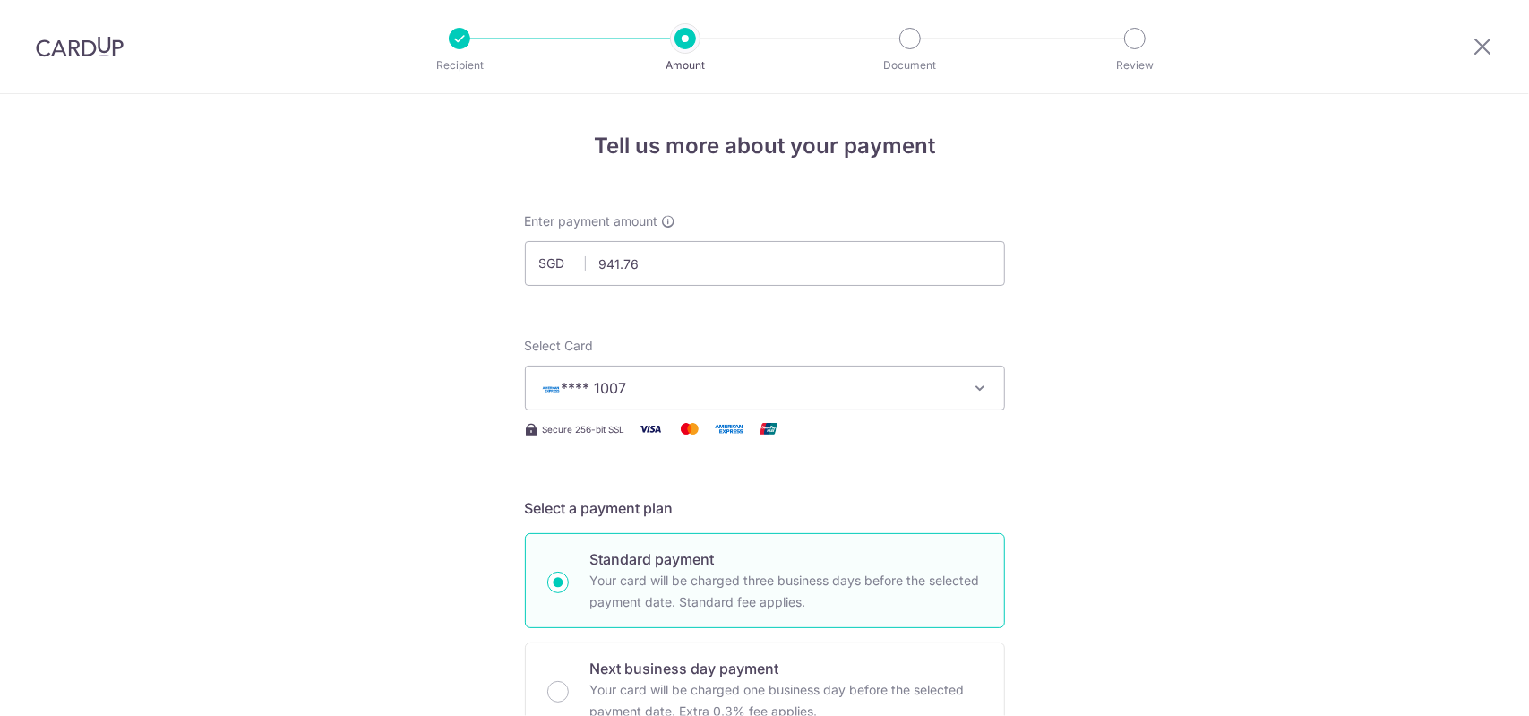
scroll to position [1093, 0]
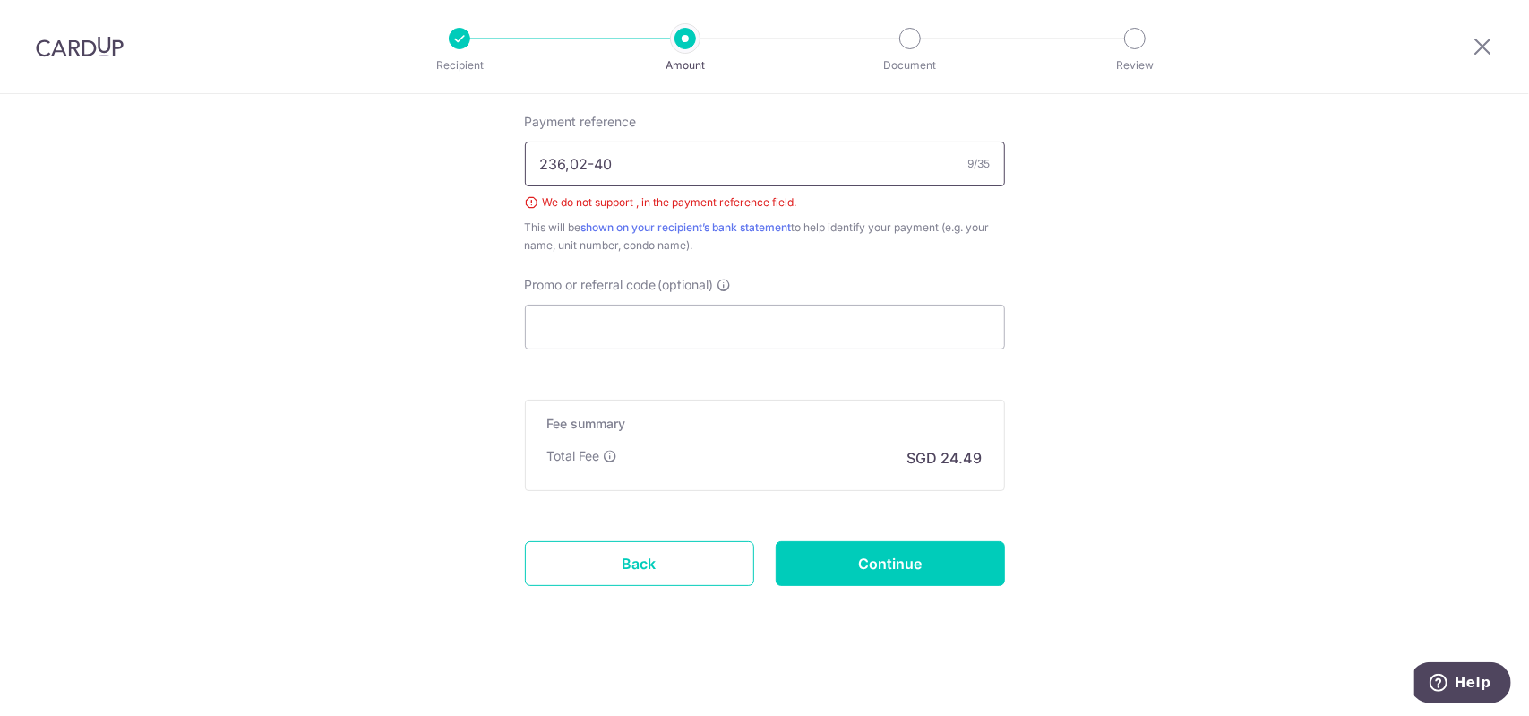
click at [562, 159] on input "236,02-40" at bounding box center [765, 163] width 480 height 45
type input "236 02-40"
click at [872, 576] on input "Continue" at bounding box center [890, 563] width 229 height 45
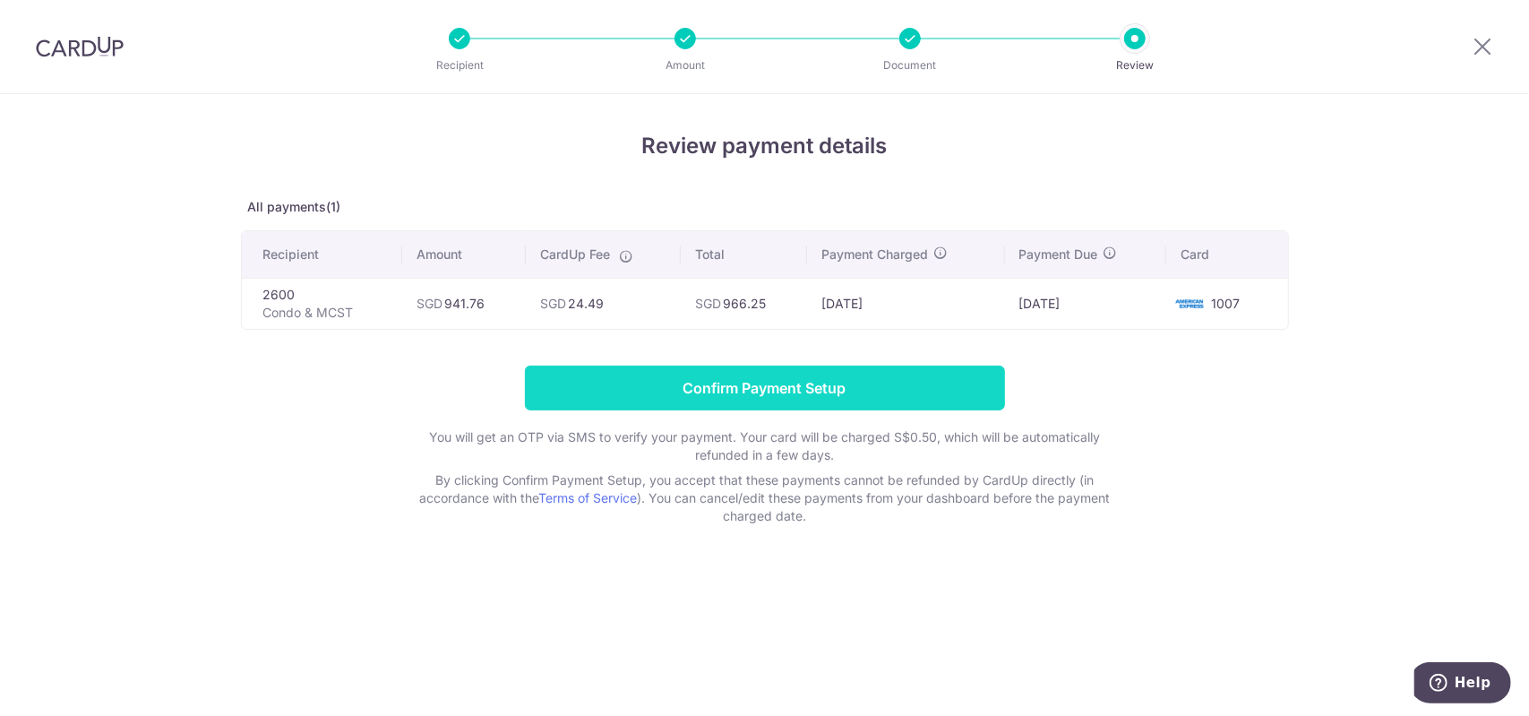
click at [827, 391] on input "Confirm Payment Setup" at bounding box center [765, 387] width 480 height 45
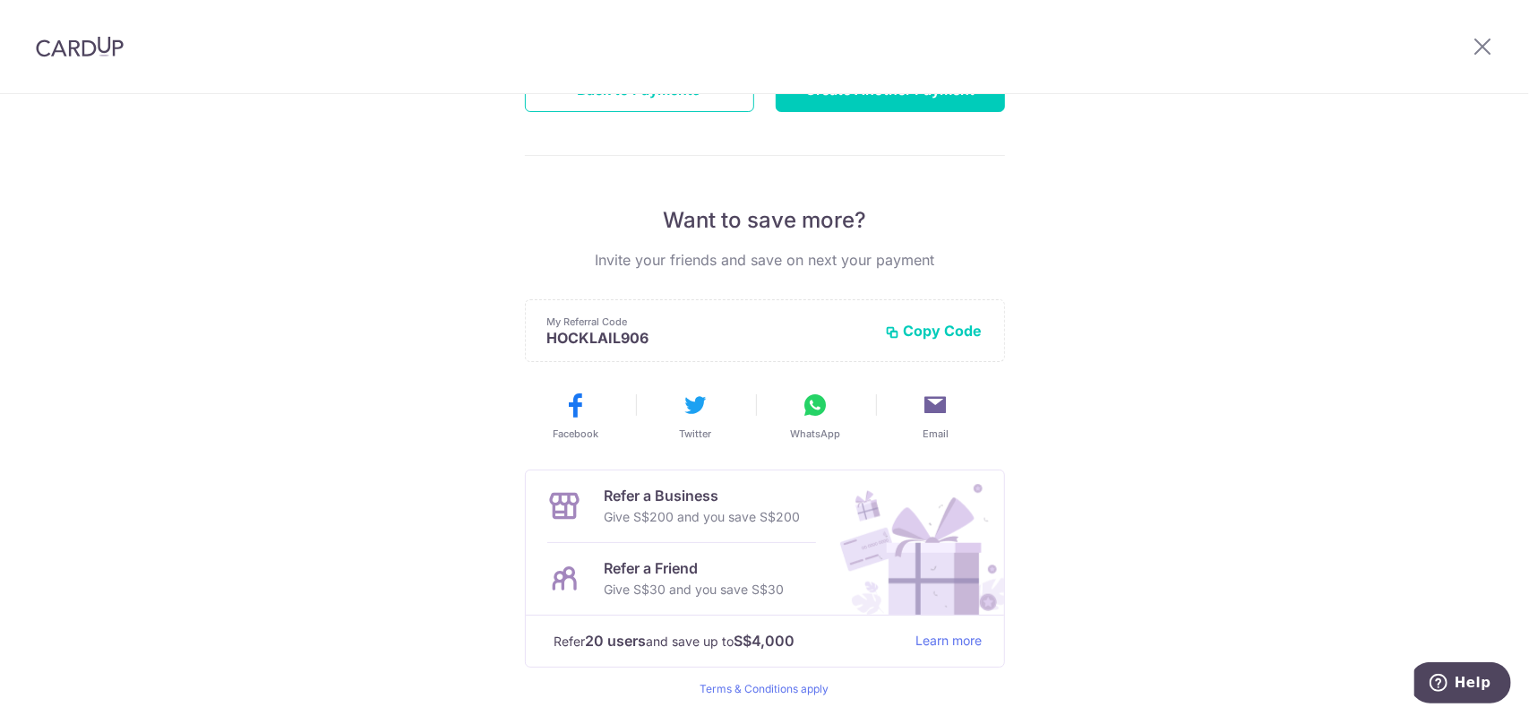
scroll to position [332, 0]
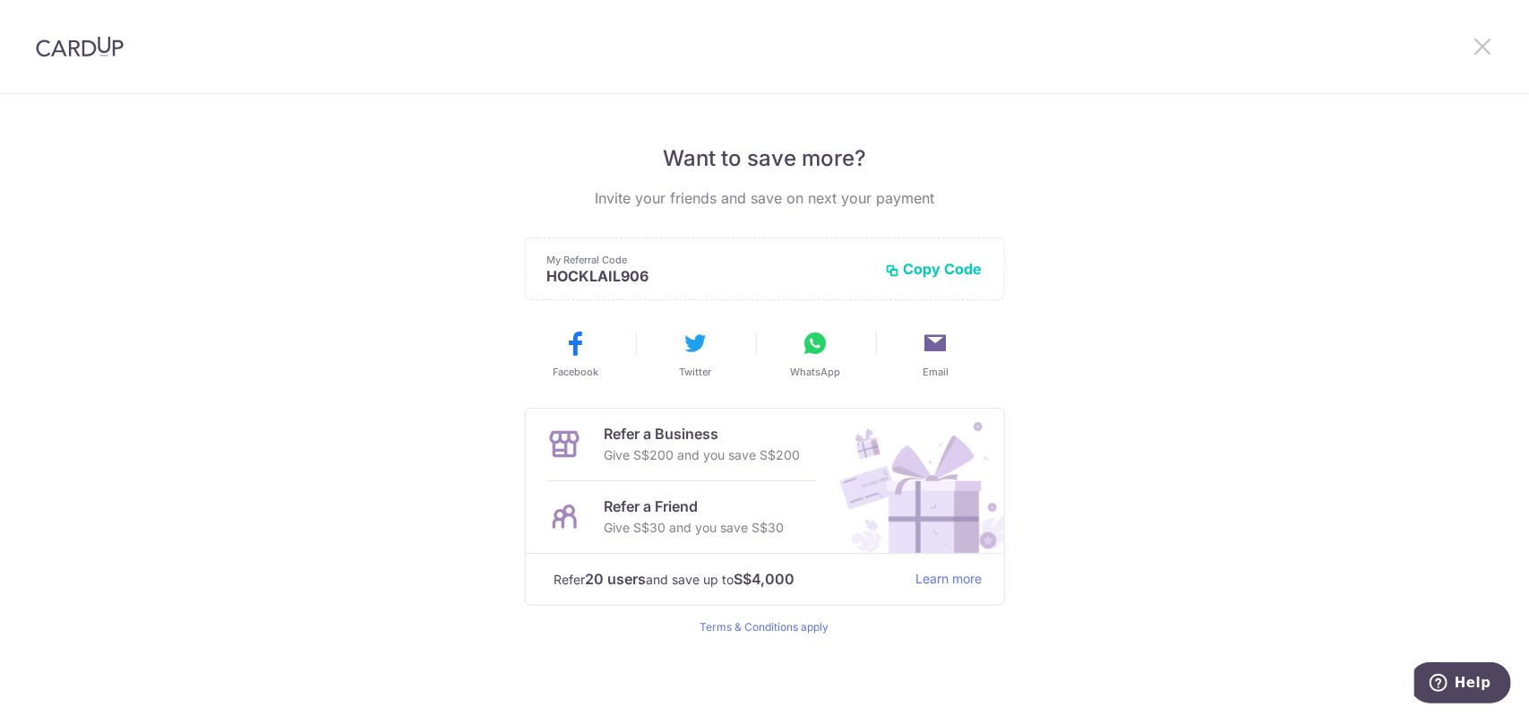
click at [1474, 55] on icon at bounding box center [1481, 46] width 21 height 22
